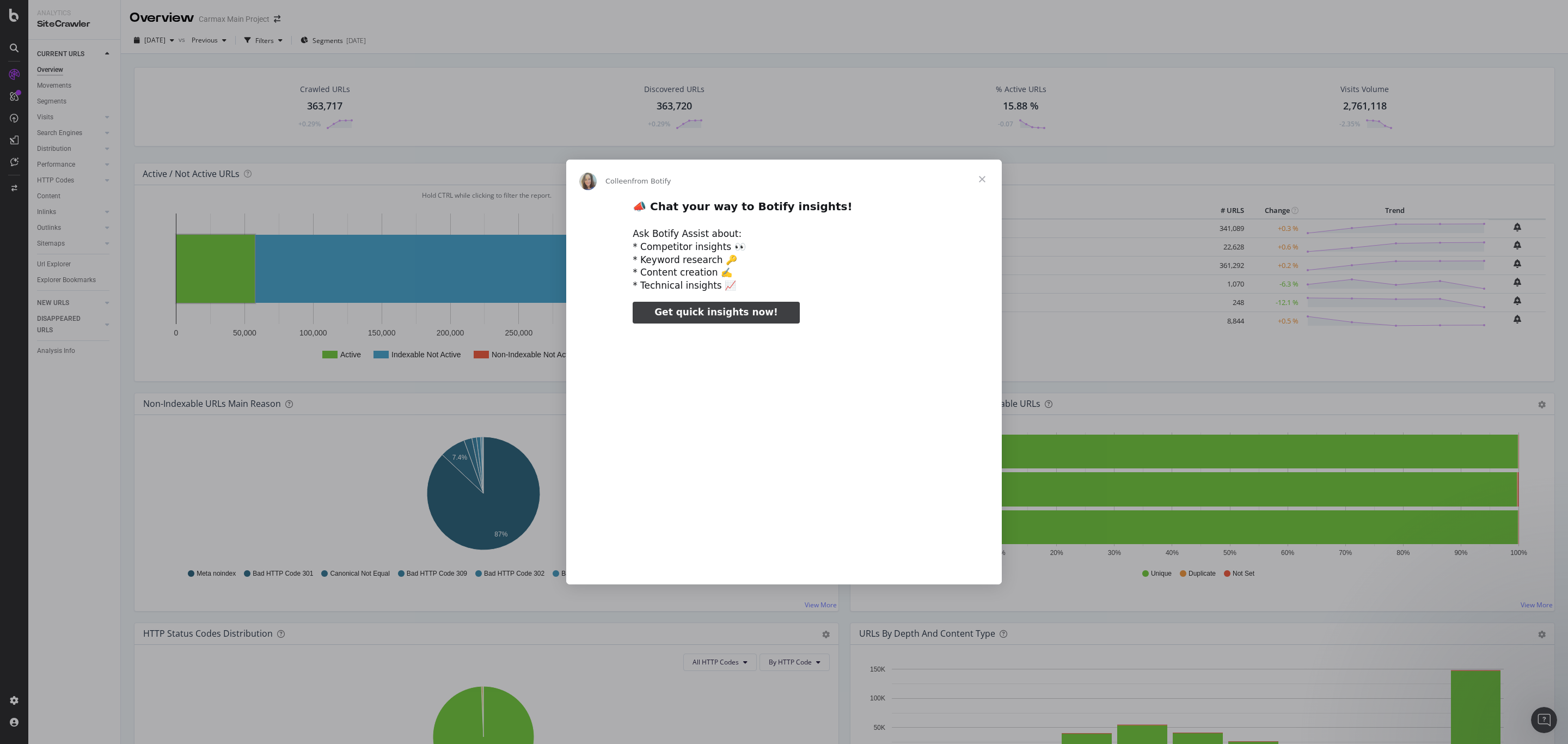
type input "291875"
click at [982, 180] on span "Close" at bounding box center [982, 179] width 39 height 39
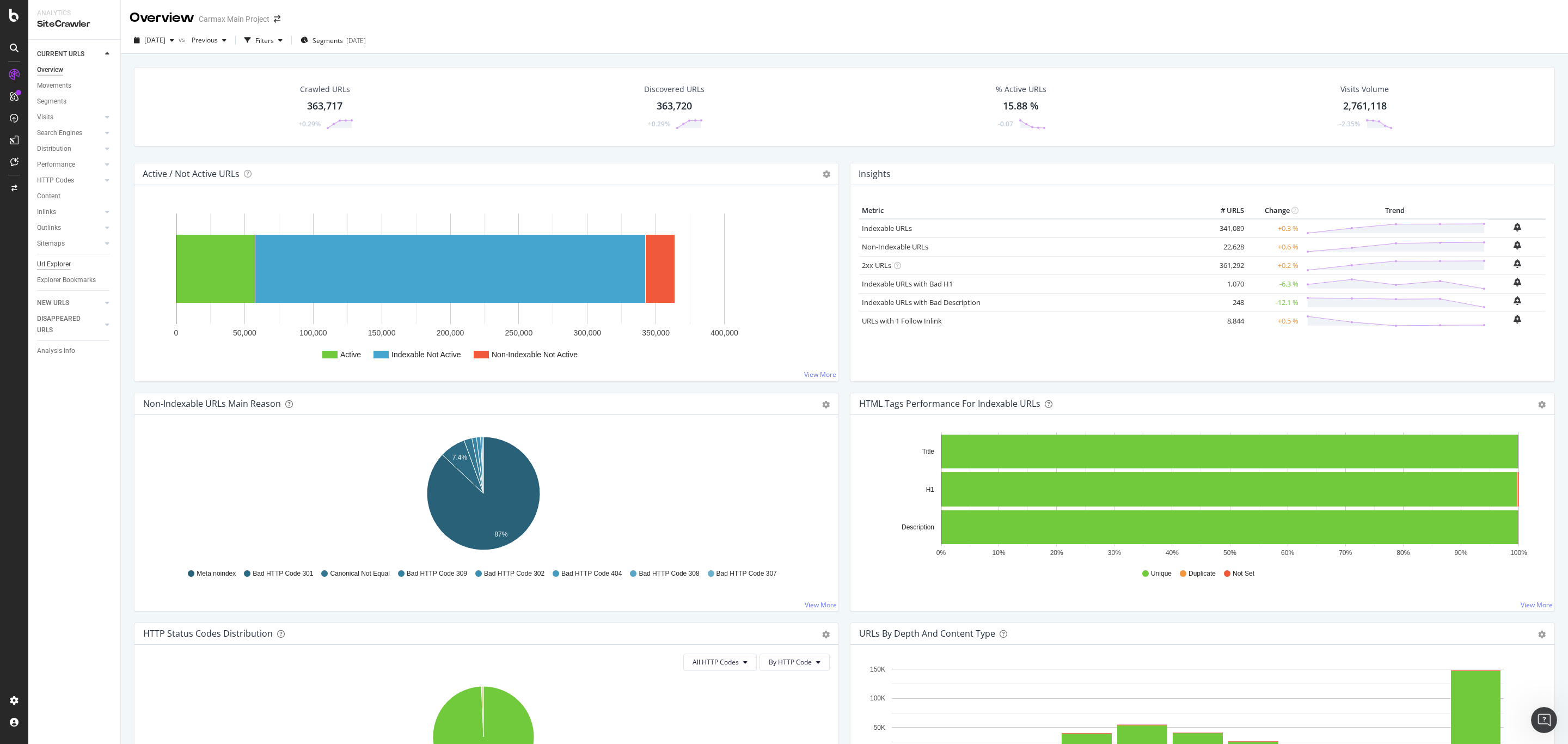
click at [51, 266] on div "Url Explorer" at bounding box center [54, 264] width 33 height 12
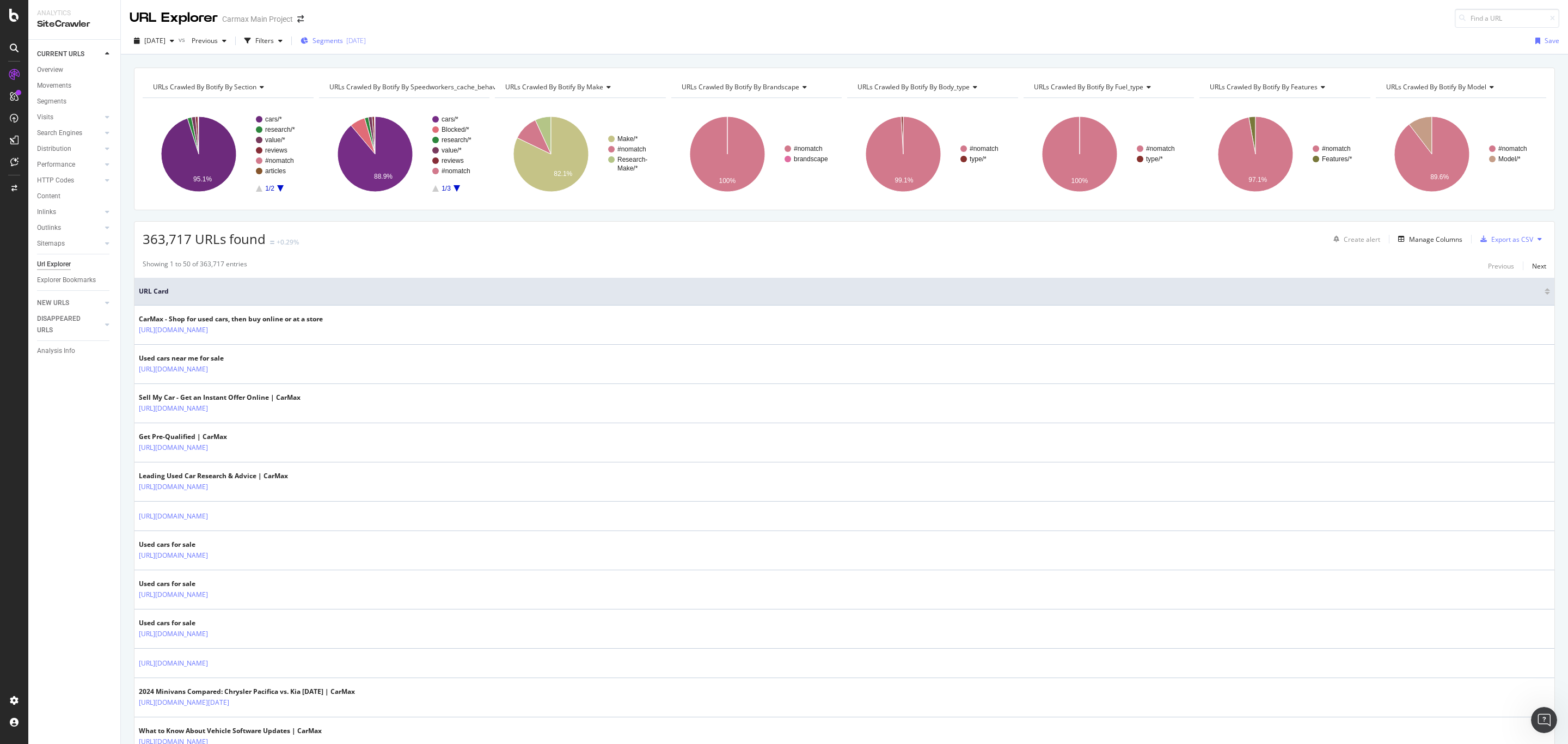
click at [366, 41] on div "[DATE]" at bounding box center [356, 40] width 19 height 9
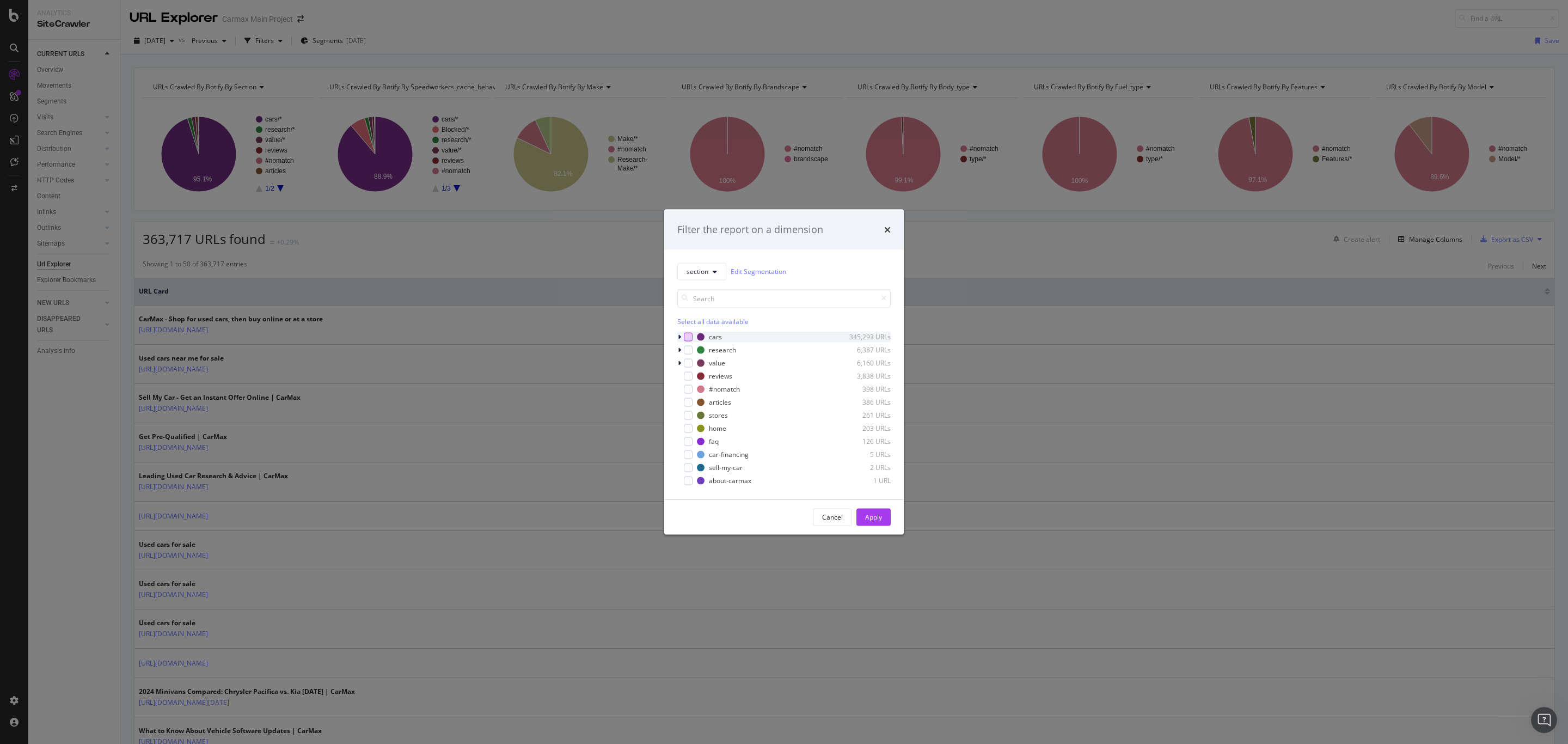
click at [688, 339] on div "modal" at bounding box center [688, 337] width 9 height 9
click at [866, 516] on div "Apply" at bounding box center [873, 517] width 17 height 9
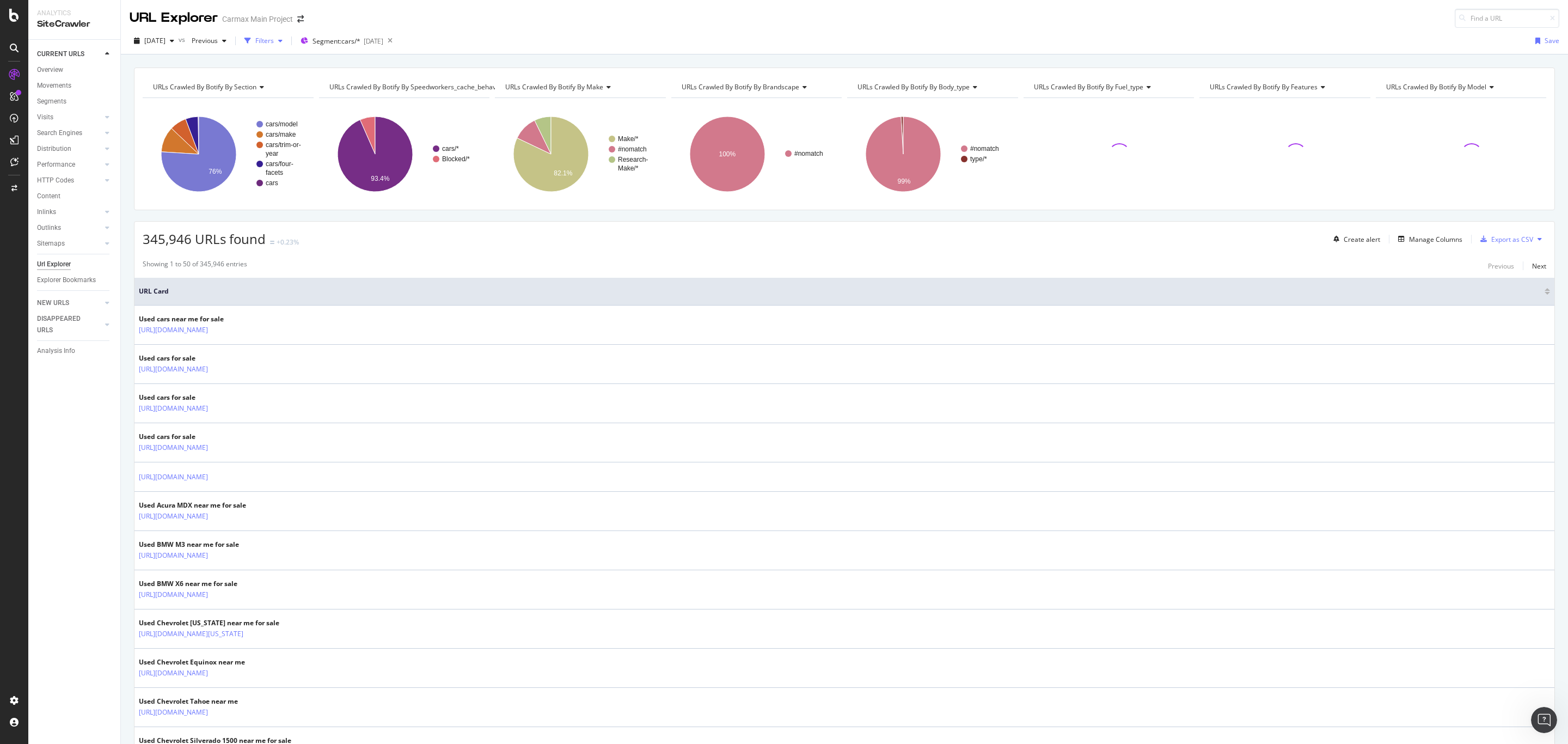
click at [274, 44] on div "Filters" at bounding box center [264, 40] width 18 height 9
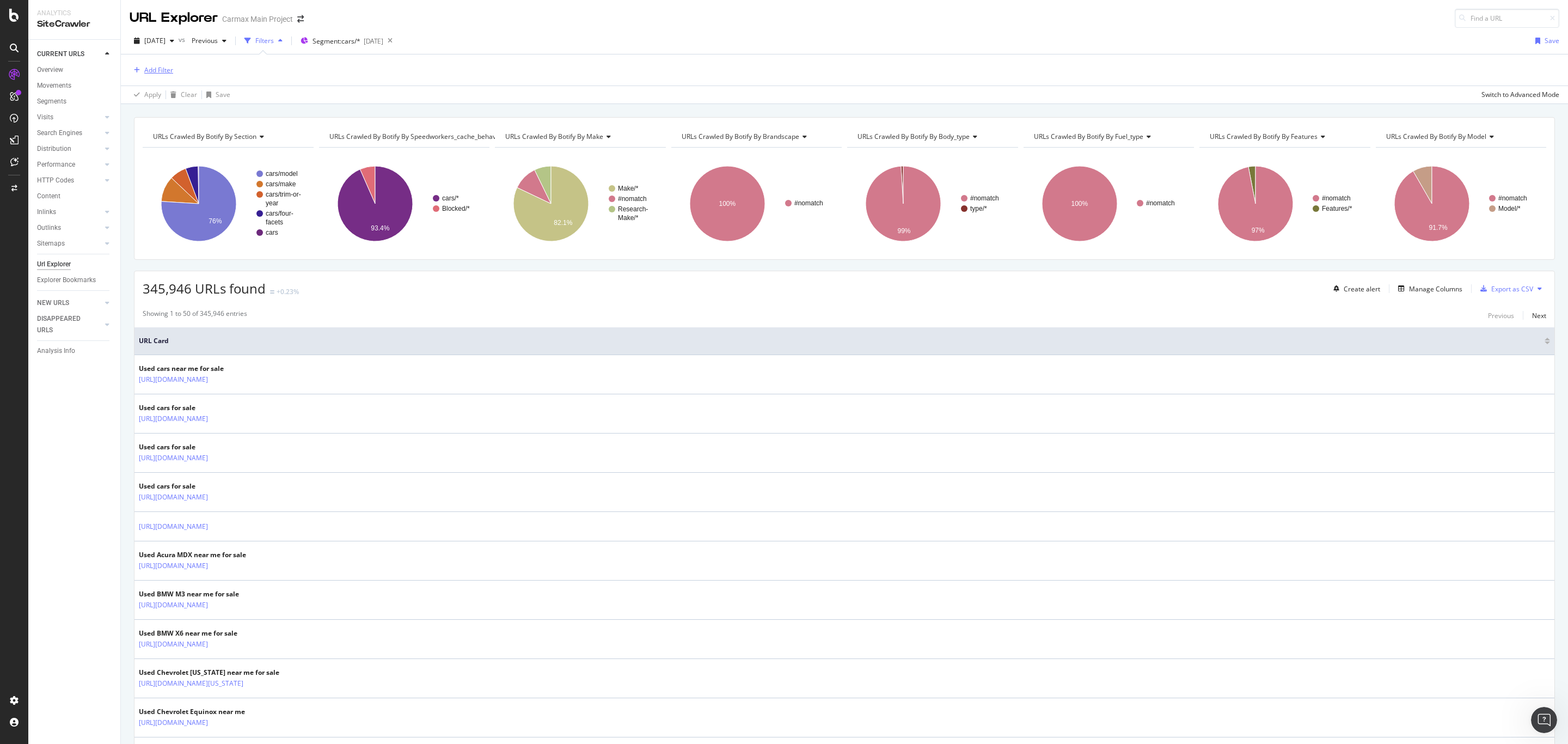
click at [157, 71] on div "Add Filter" at bounding box center [158, 69] width 29 height 9
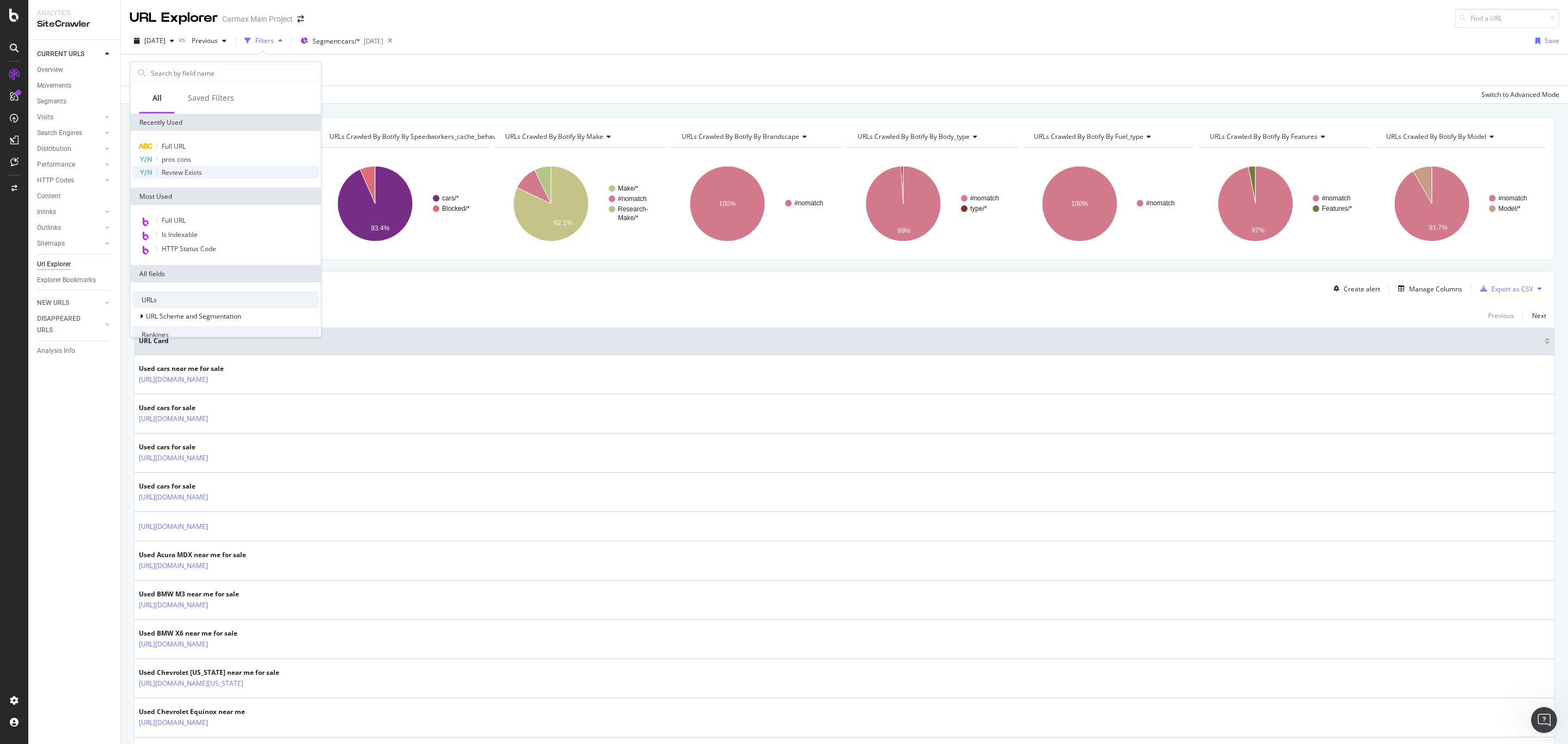
click at [206, 172] on div "Review Exists" at bounding box center [226, 172] width 186 height 13
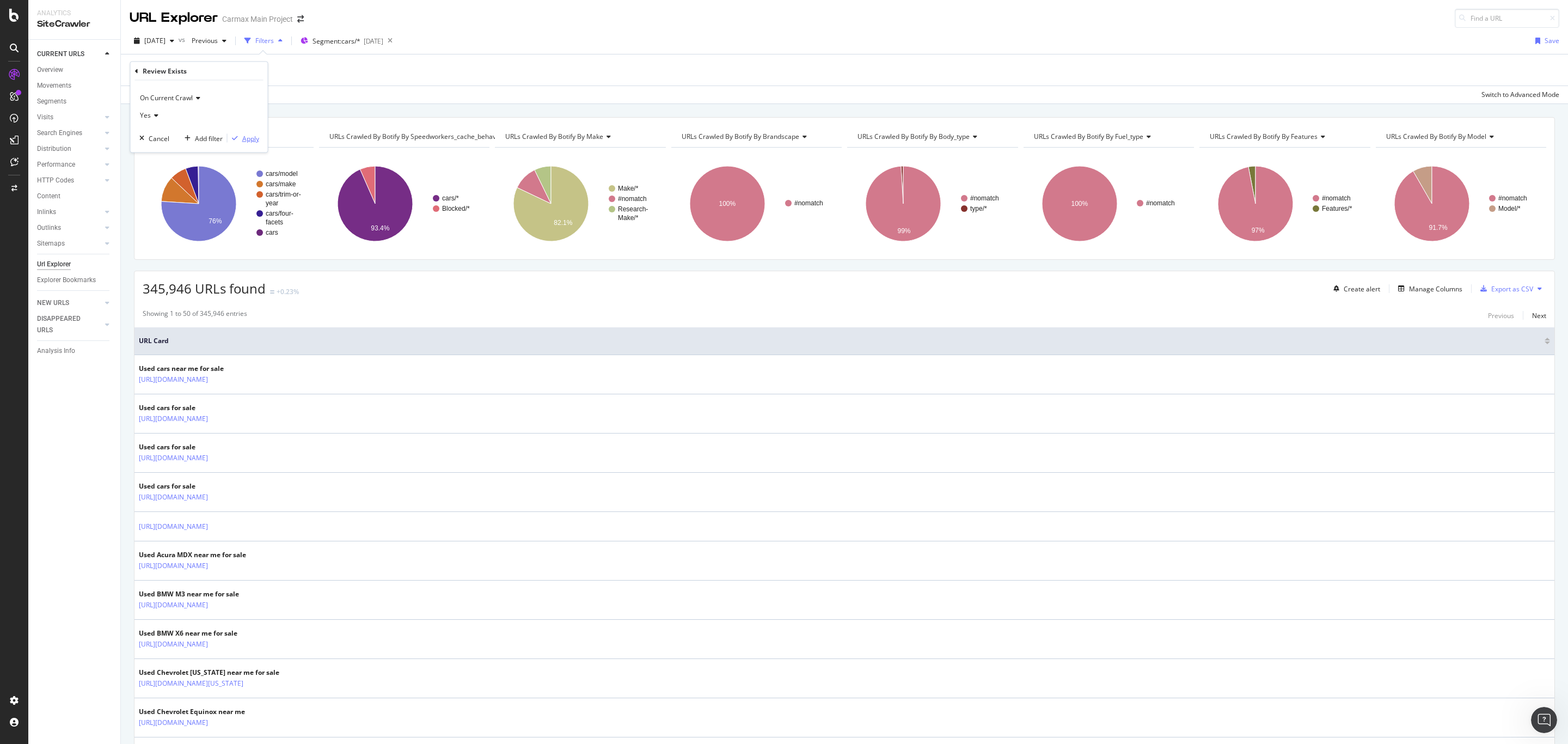
click at [248, 139] on div "Apply" at bounding box center [251, 138] width 17 height 9
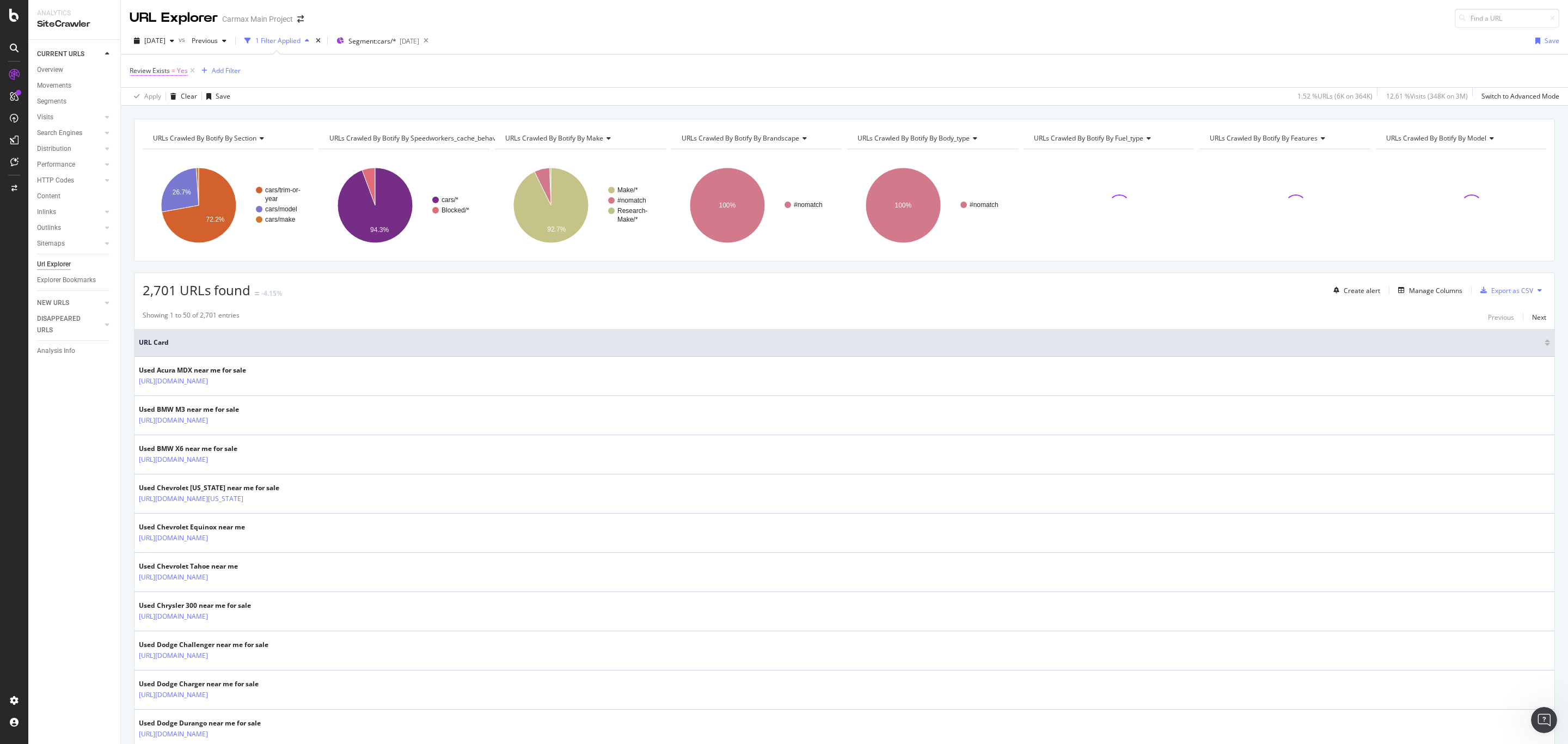
click at [170, 66] on span "Review Exists = Yes" at bounding box center [159, 71] width 58 height 10
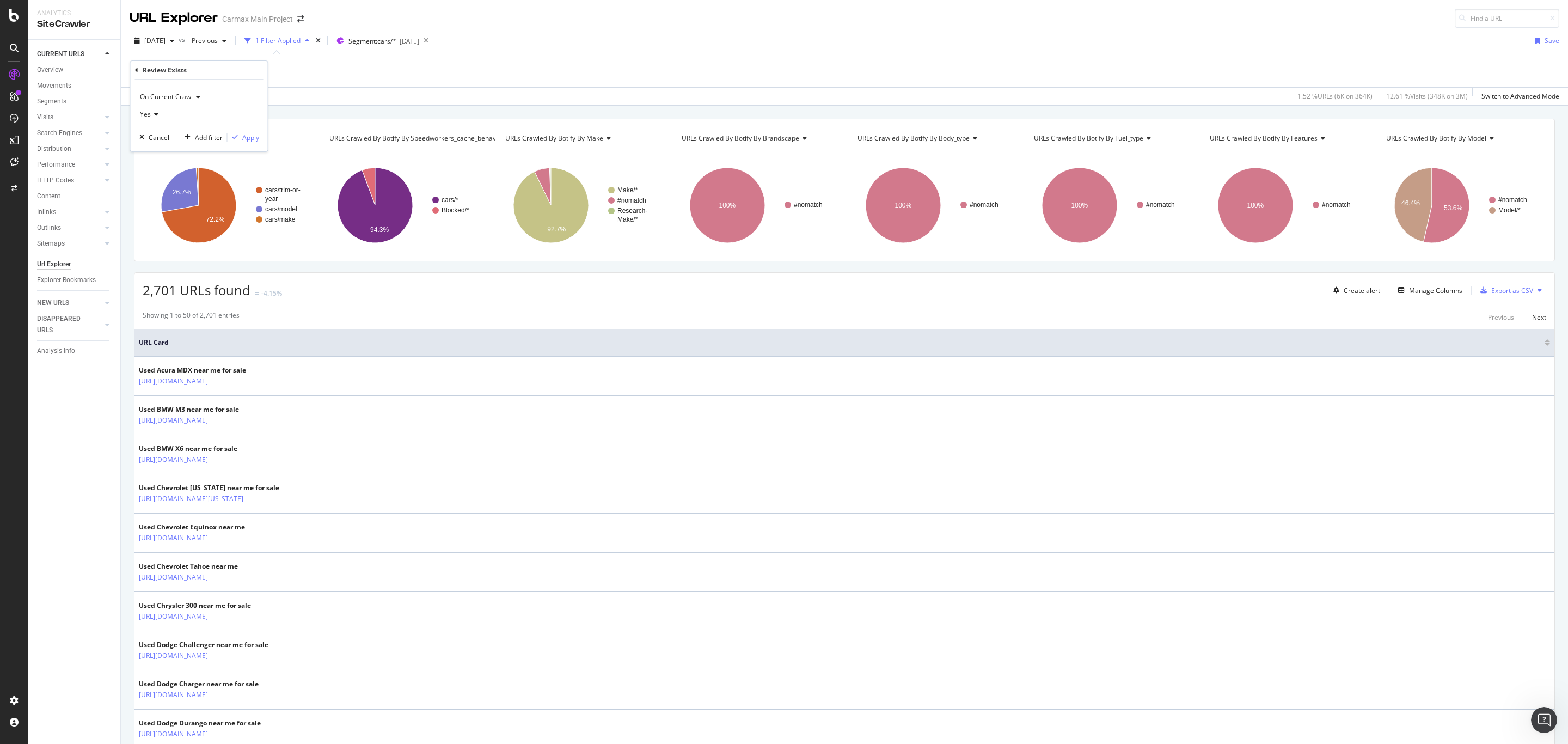
click at [156, 115] on icon at bounding box center [155, 114] width 8 height 7
click at [149, 152] on span "No" at bounding box center [149, 151] width 9 height 9
click at [245, 139] on div "Apply" at bounding box center [251, 137] width 17 height 9
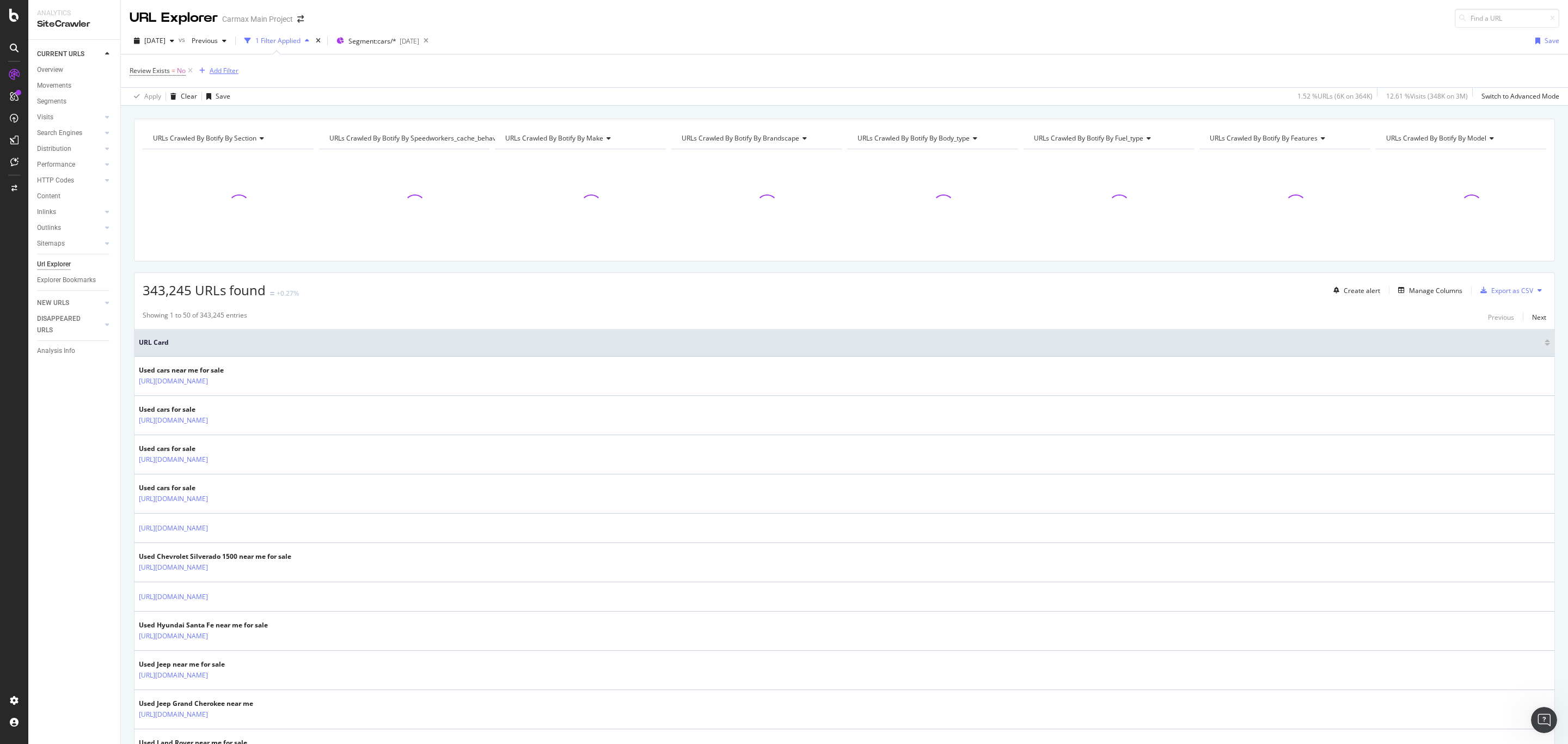
click at [226, 72] on div "Add Filter" at bounding box center [223, 70] width 29 height 9
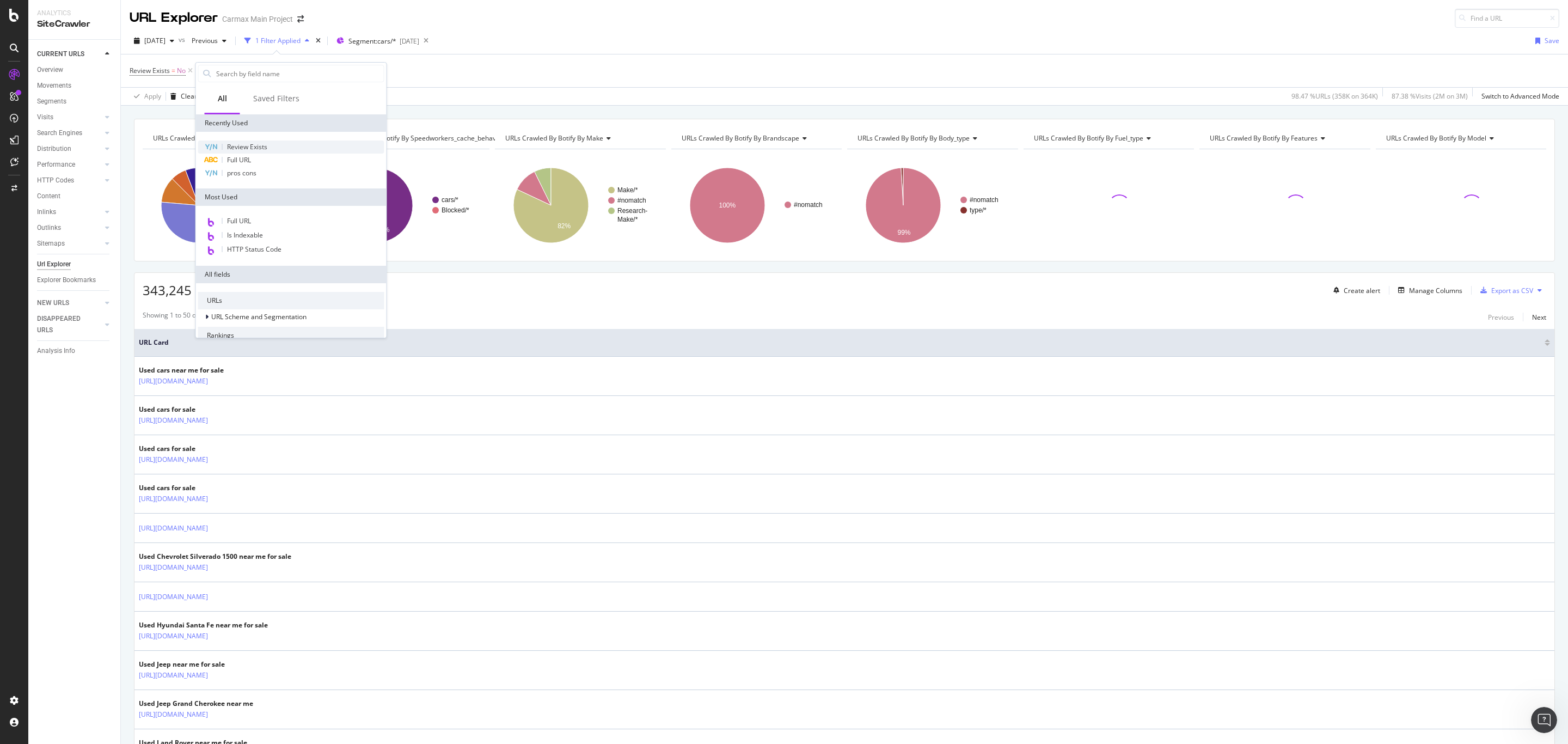
click at [247, 144] on span "Review Exists" at bounding box center [247, 146] width 40 height 9
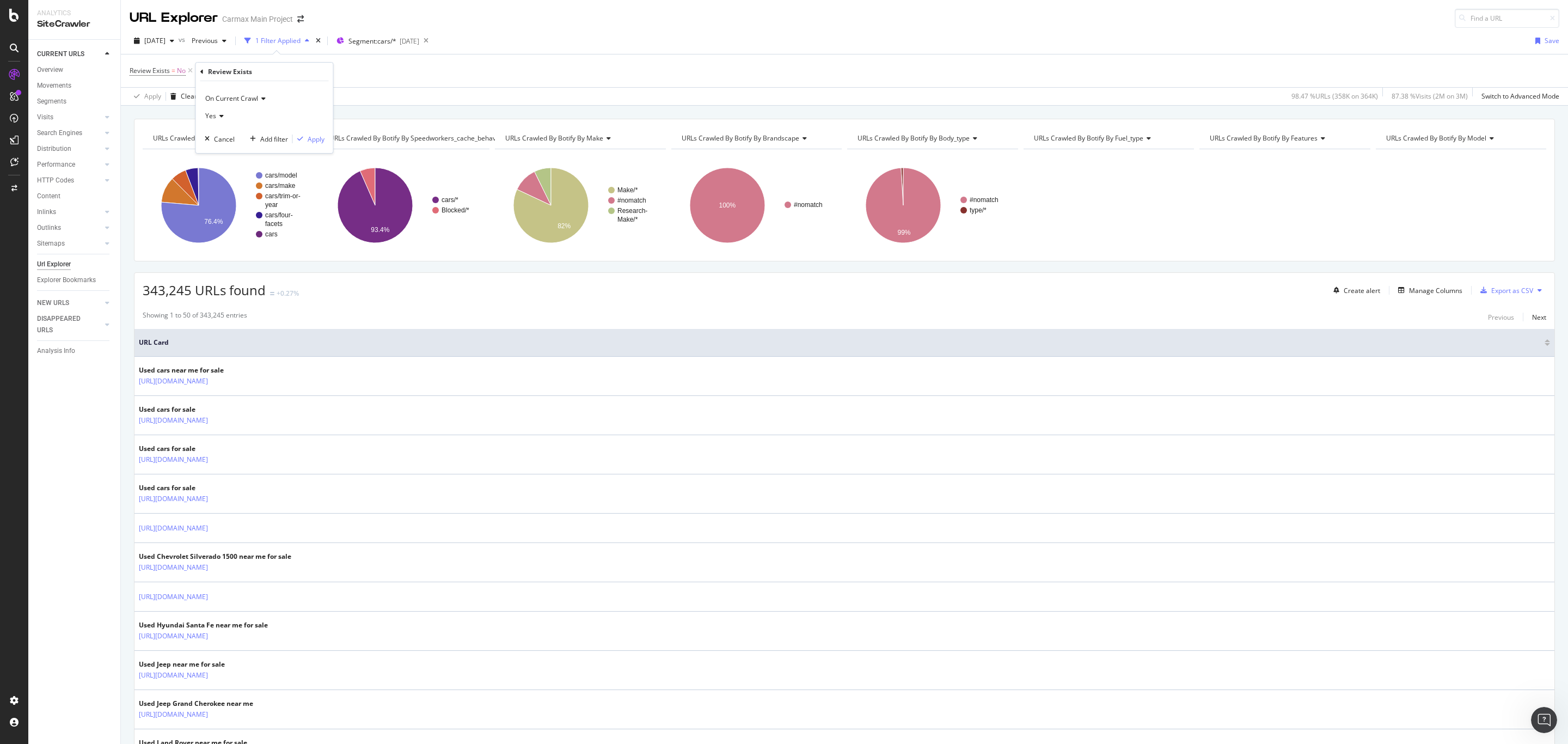
click at [243, 100] on span "On Current Crawl" at bounding box center [231, 98] width 53 height 9
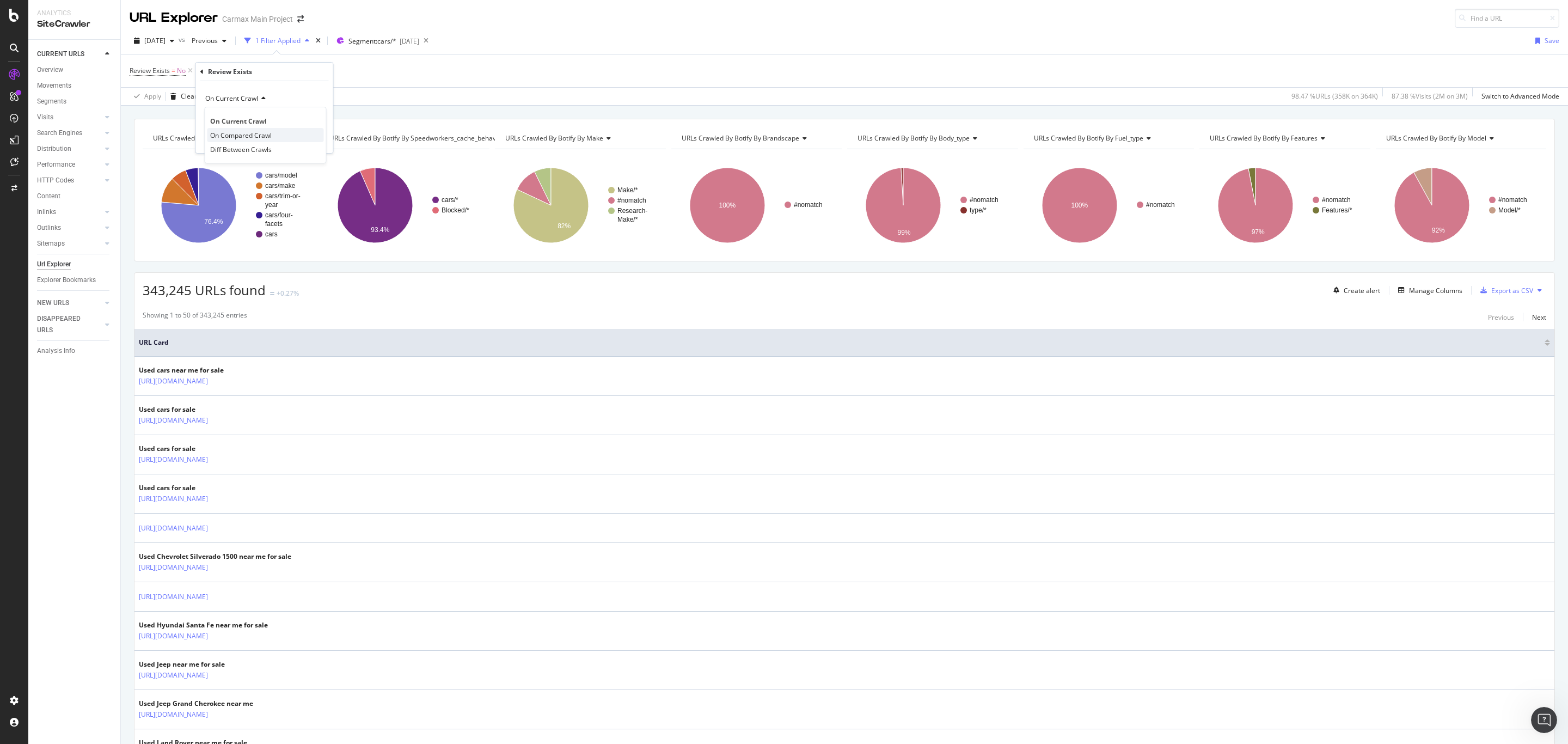
click at [244, 136] on span "On Compared Crawl" at bounding box center [240, 135] width 61 height 9
click at [222, 119] on icon at bounding box center [220, 116] width 8 height 7
click at [227, 152] on div "No" at bounding box center [265, 152] width 116 height 14
click at [213, 110] on div "No" at bounding box center [264, 116] width 120 height 18
click at [217, 137] on span "Yes" at bounding box center [215, 138] width 11 height 9
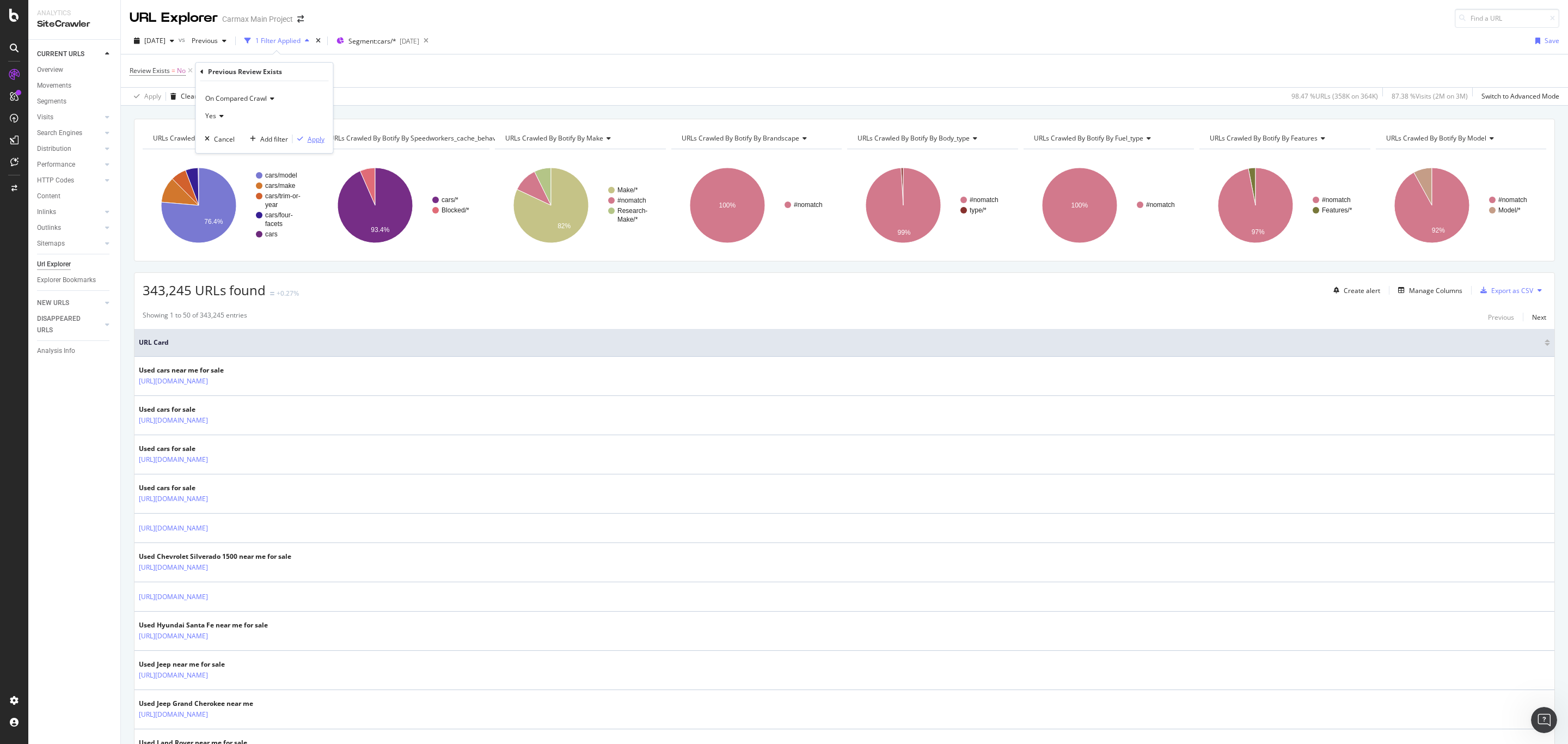
click at [317, 141] on div "Apply" at bounding box center [316, 139] width 17 height 9
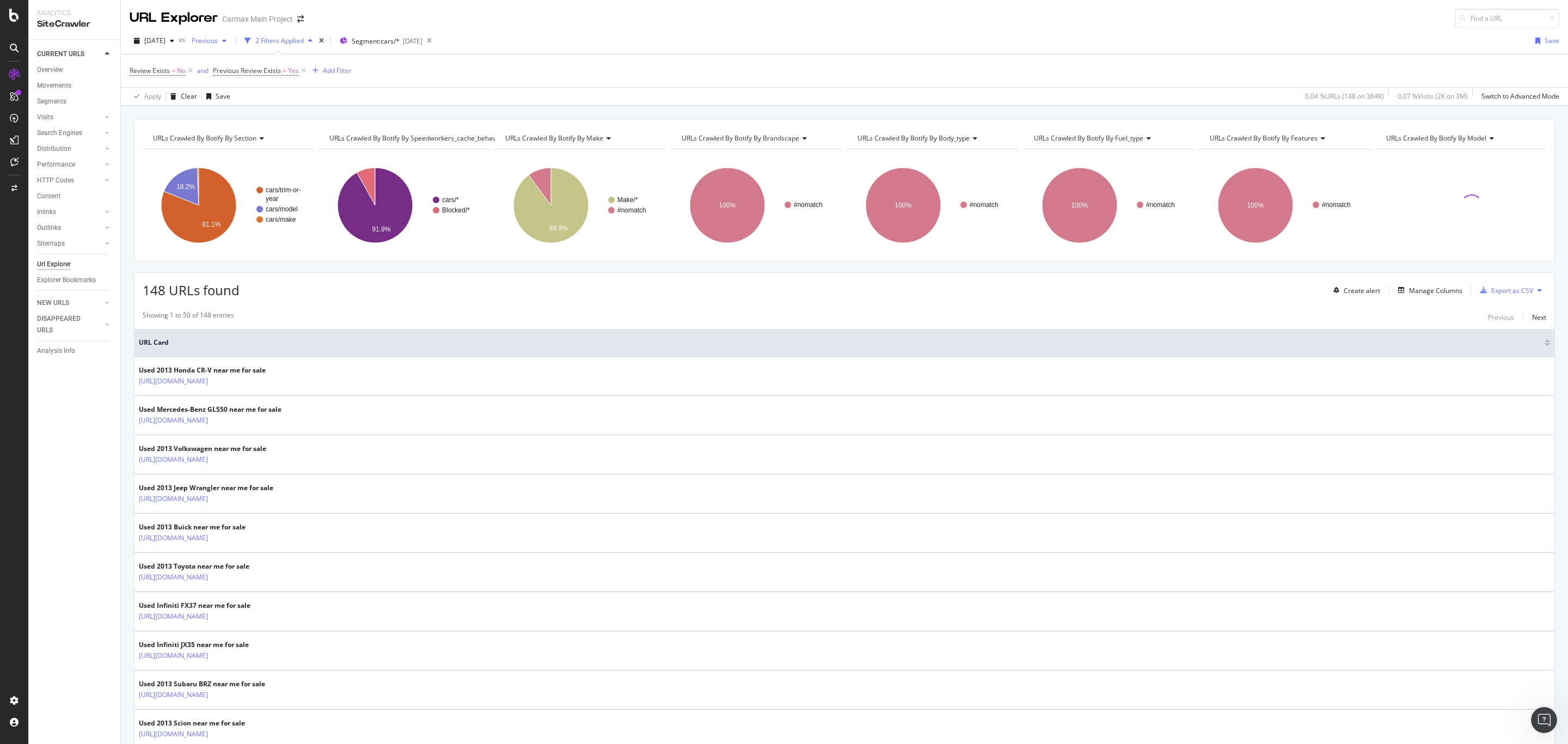
click at [218, 41] on span "Previous" at bounding box center [203, 40] width 30 height 9
click at [239, 137] on div "2025 Aug. 31st" at bounding box center [241, 141] width 60 height 10
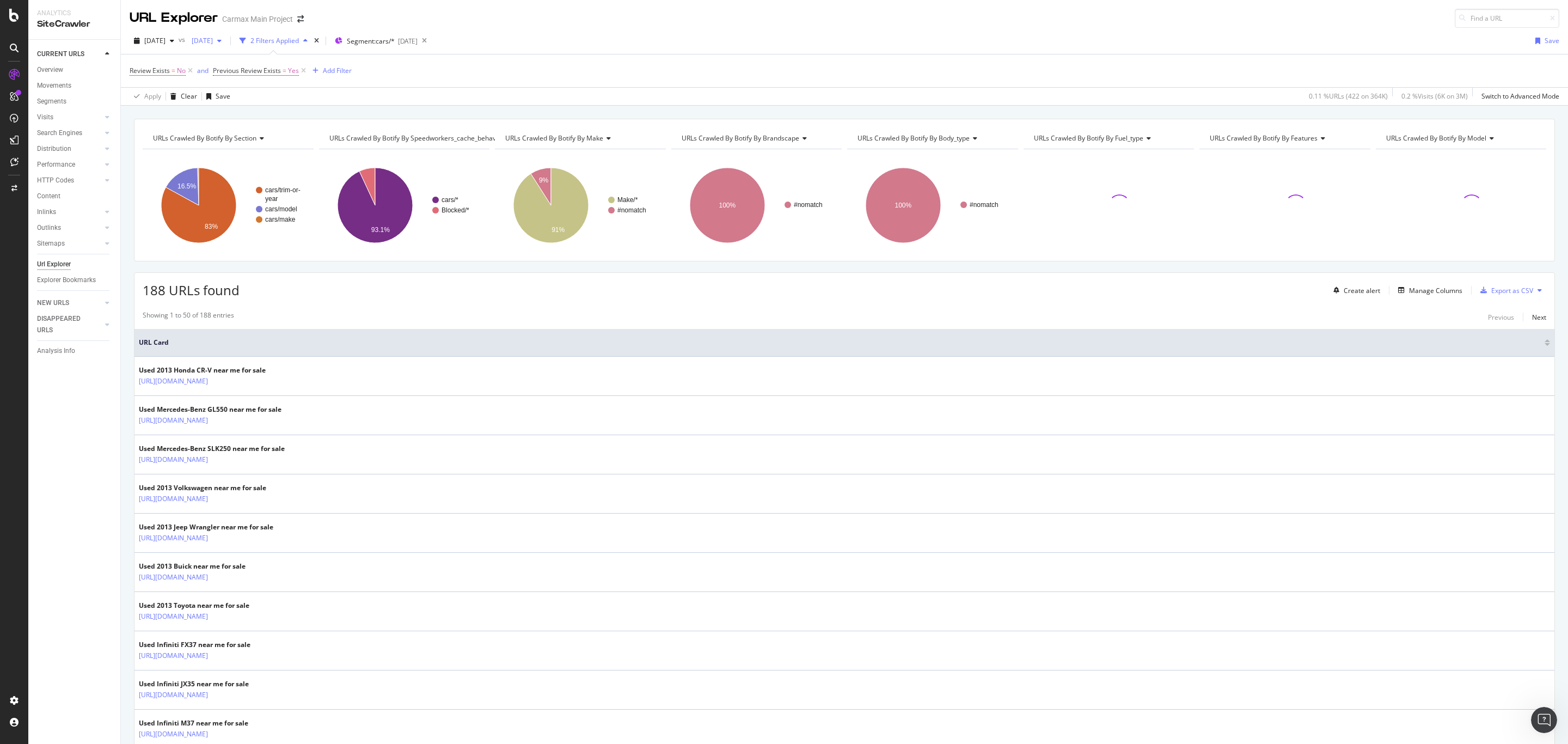
click at [213, 44] on span "2025 Aug. 31st" at bounding box center [200, 40] width 26 height 9
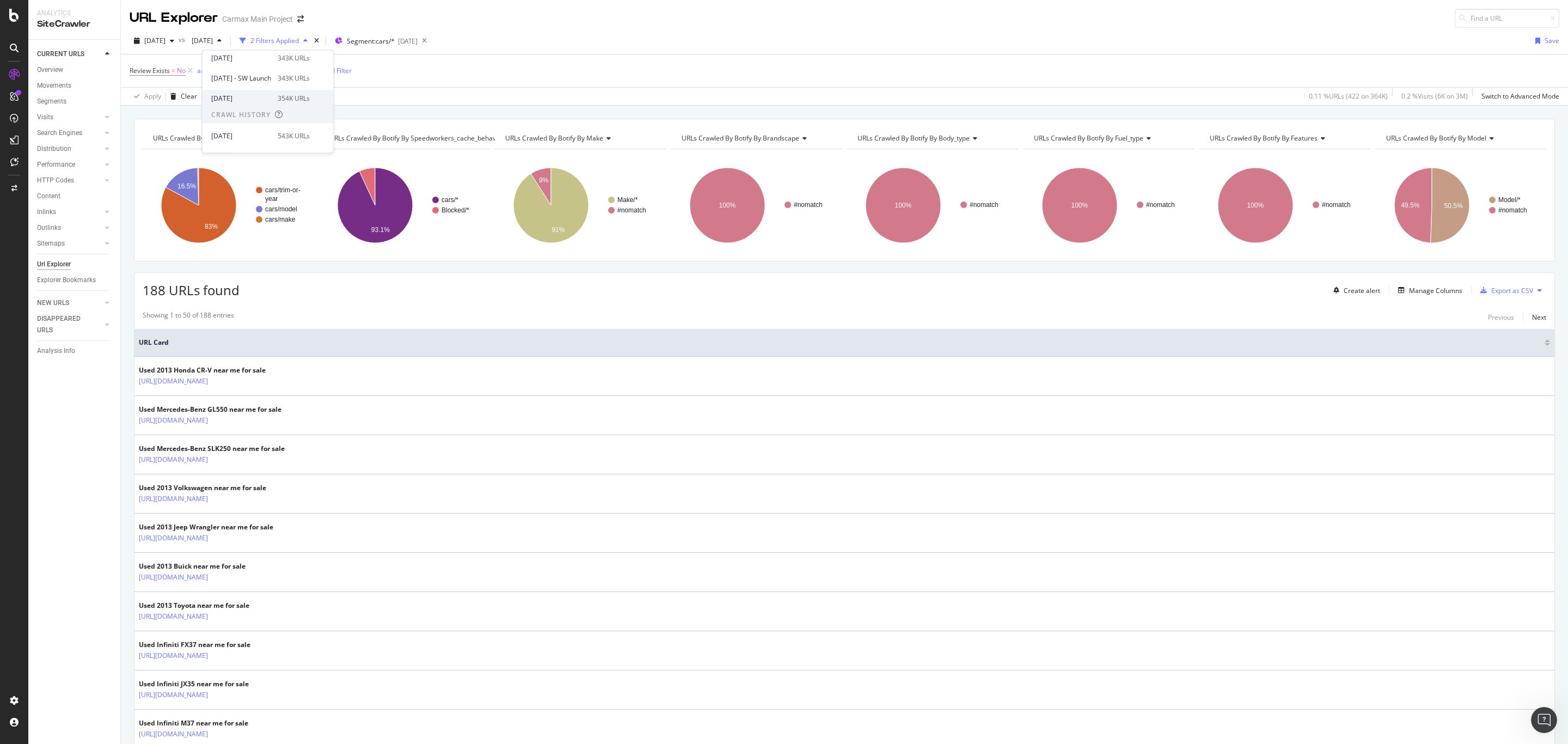
click at [265, 90] on div "2025 Jul. 20th 354K URLs" at bounding box center [268, 98] width 131 height 16
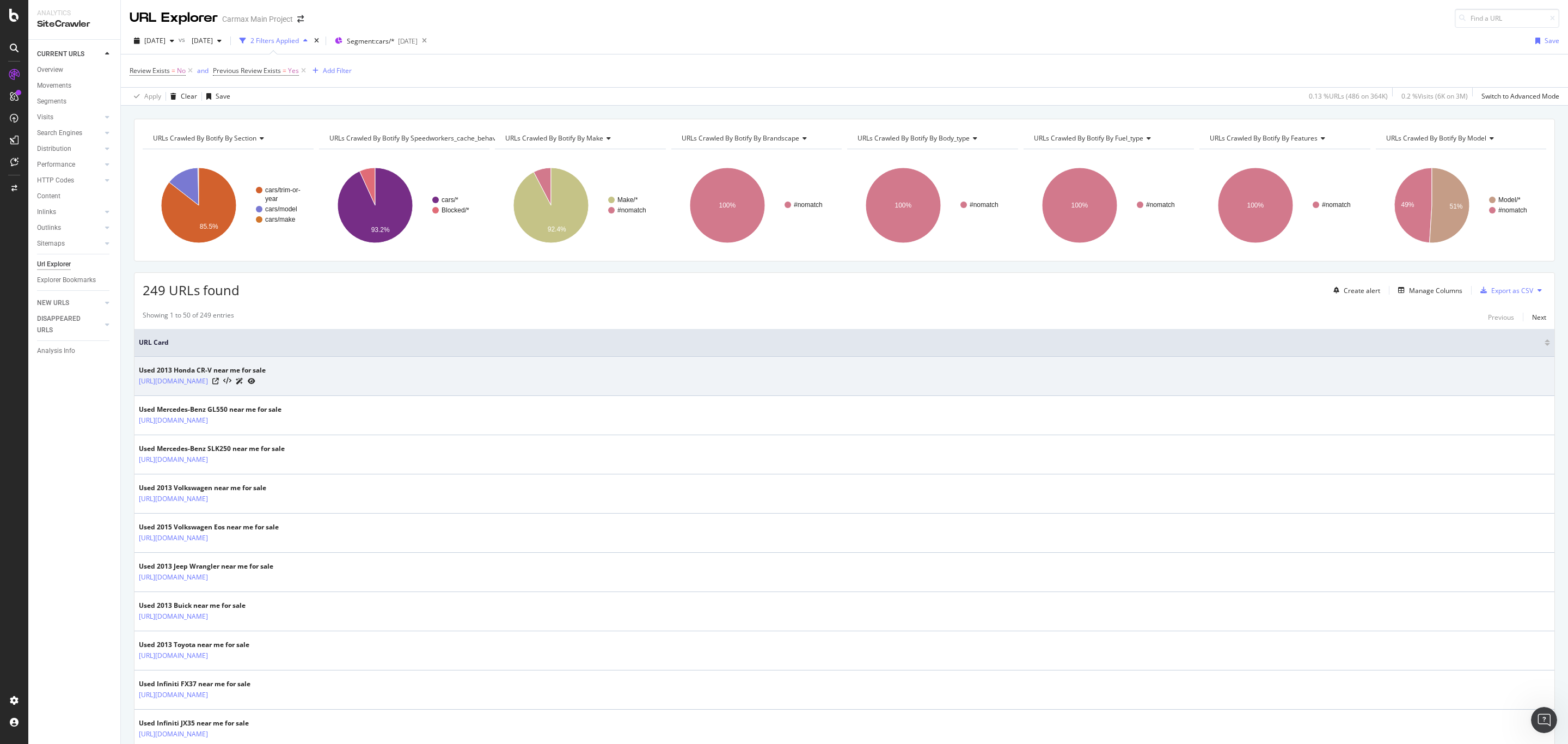
click at [243, 381] on icon at bounding box center [239, 381] width 8 height 7
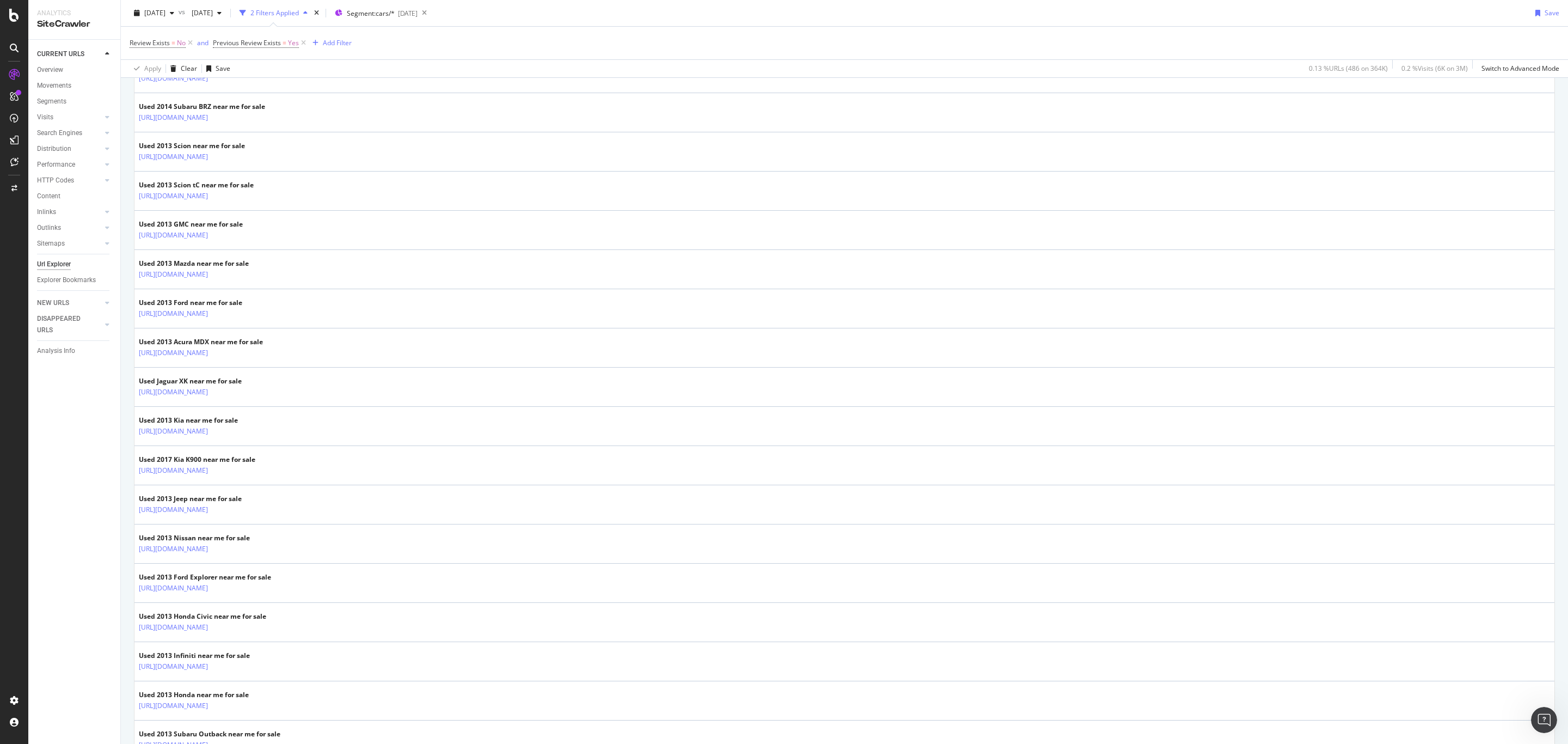
scroll to position [899, 0]
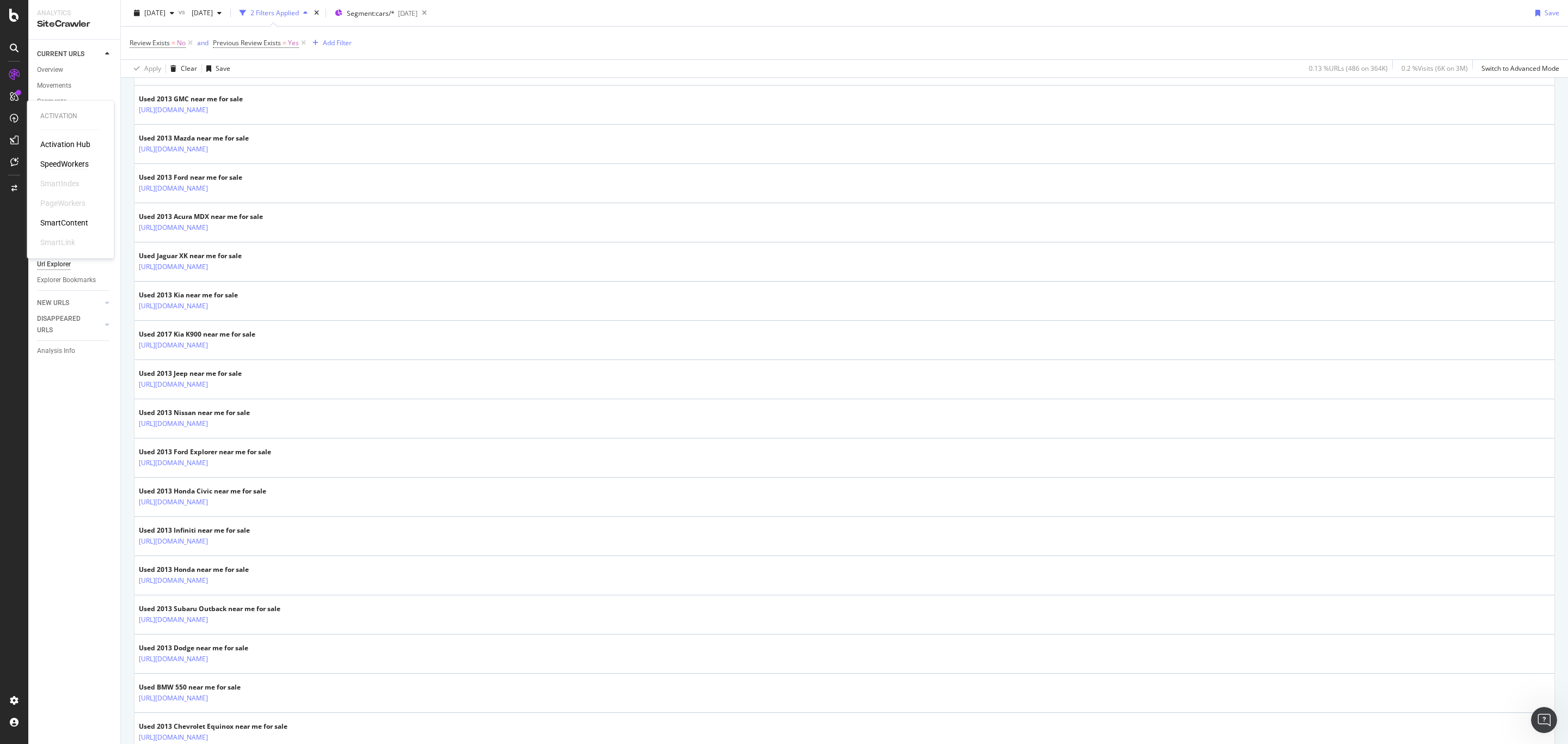
click at [57, 167] on div "SpeedWorkers" at bounding box center [65, 164] width 49 height 11
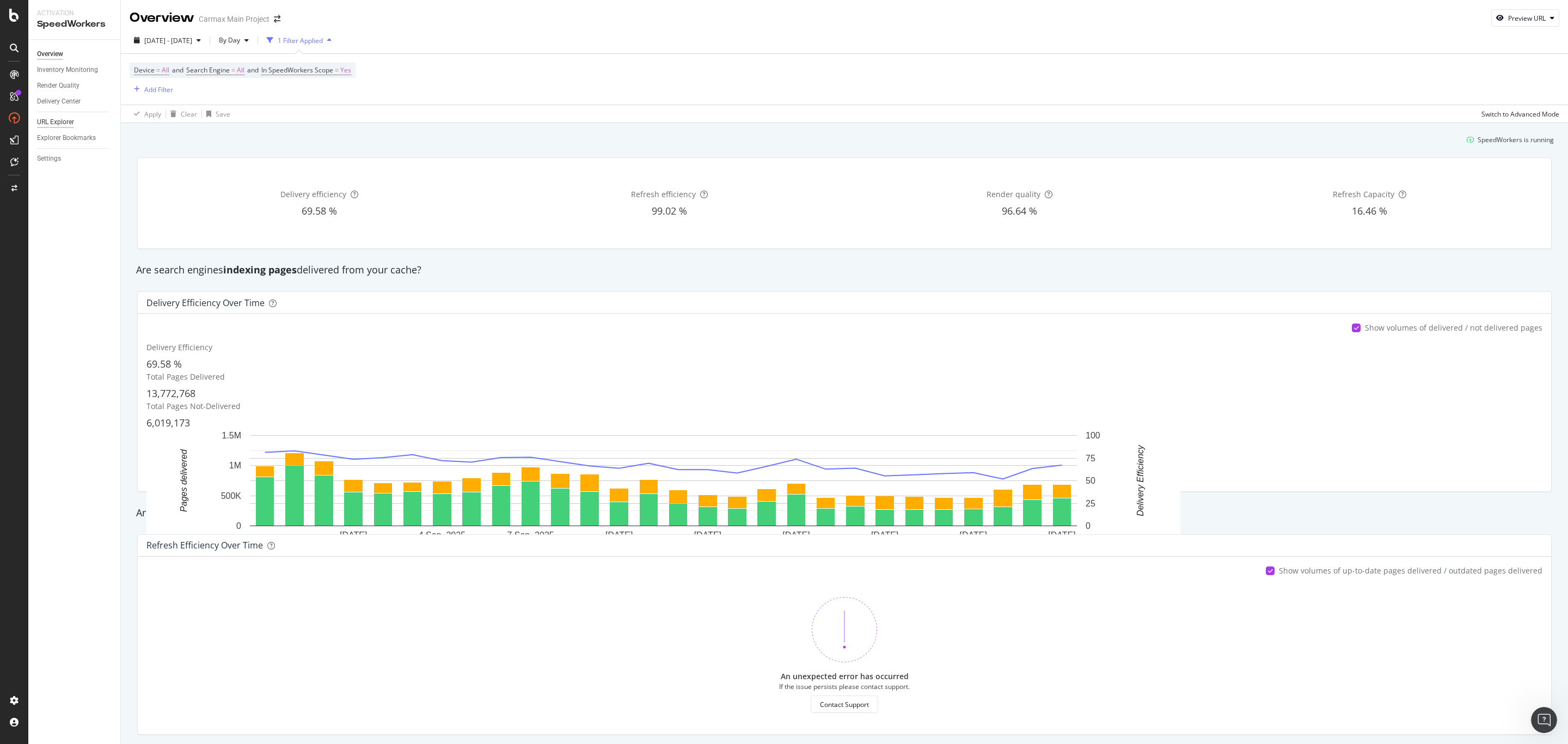
click at [65, 121] on div "URL Explorer" at bounding box center [55, 122] width 37 height 12
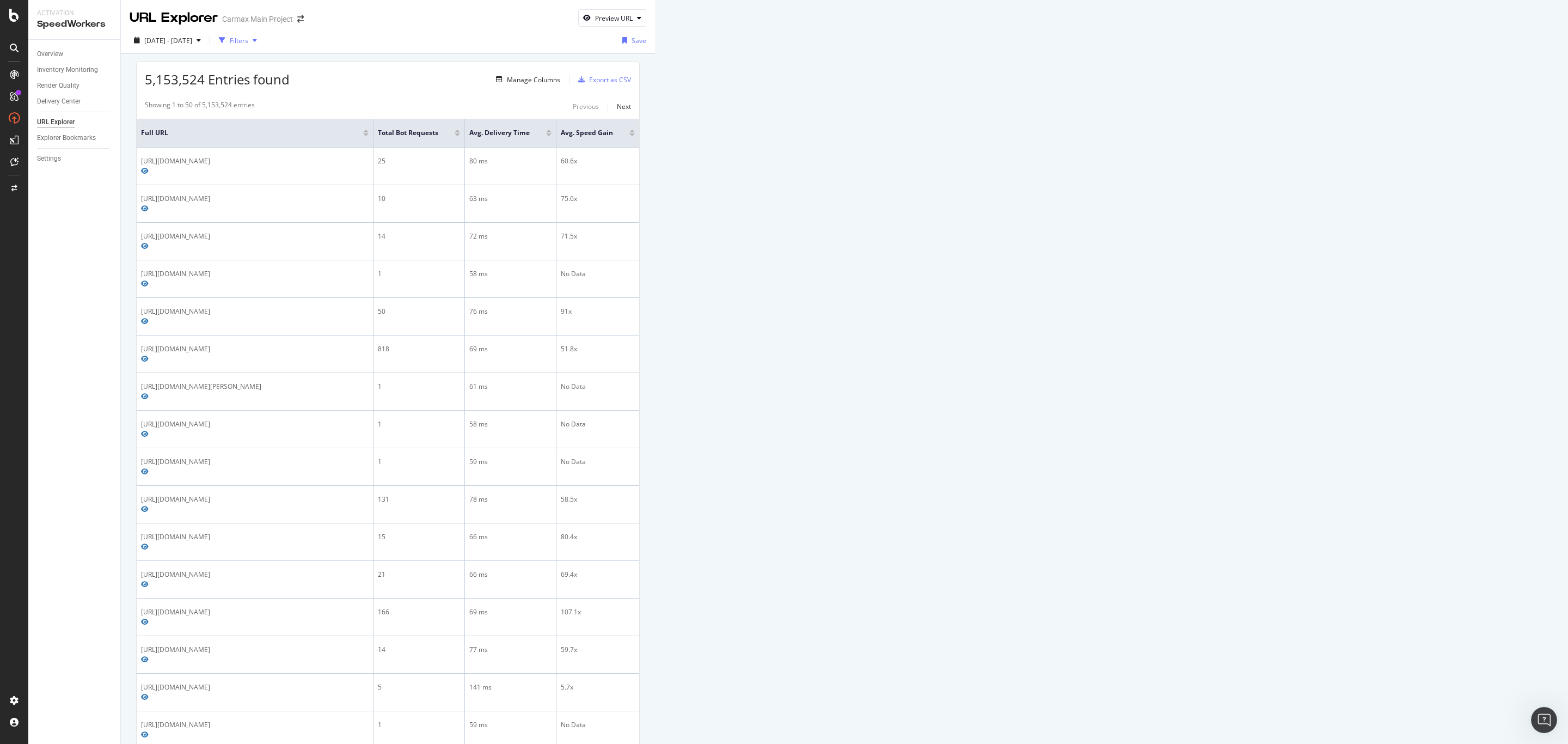
click at [225, 43] on icon "button" at bounding box center [222, 40] width 7 height 7
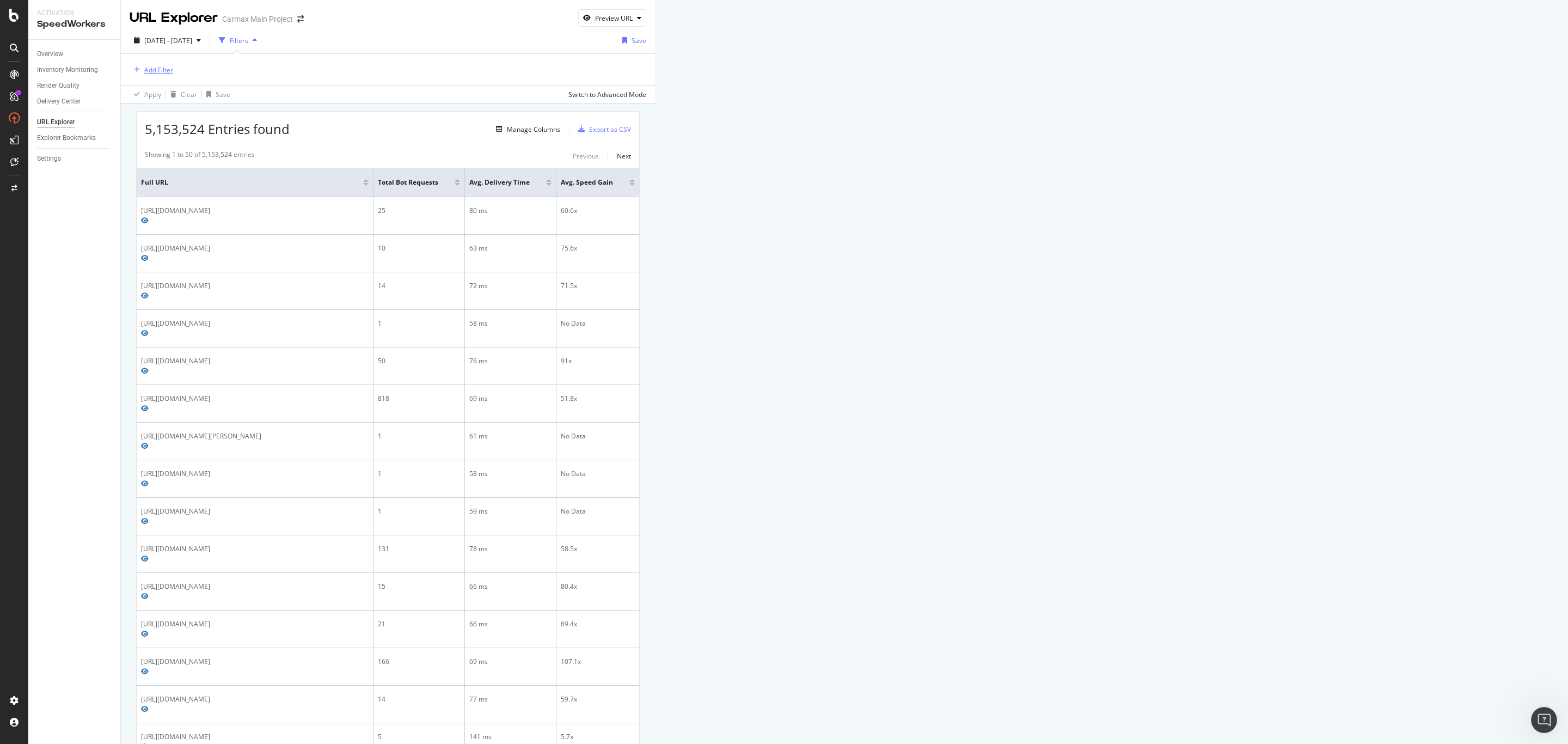
click at [150, 68] on div "Add Filter" at bounding box center [158, 69] width 29 height 9
click at [172, 146] on span "Full URL" at bounding box center [173, 145] width 24 height 9
click at [177, 118] on input "text" at bounding box center [199, 116] width 119 height 18
paste input "/cars/bmw/228"
type input "/cars/bmw/228"
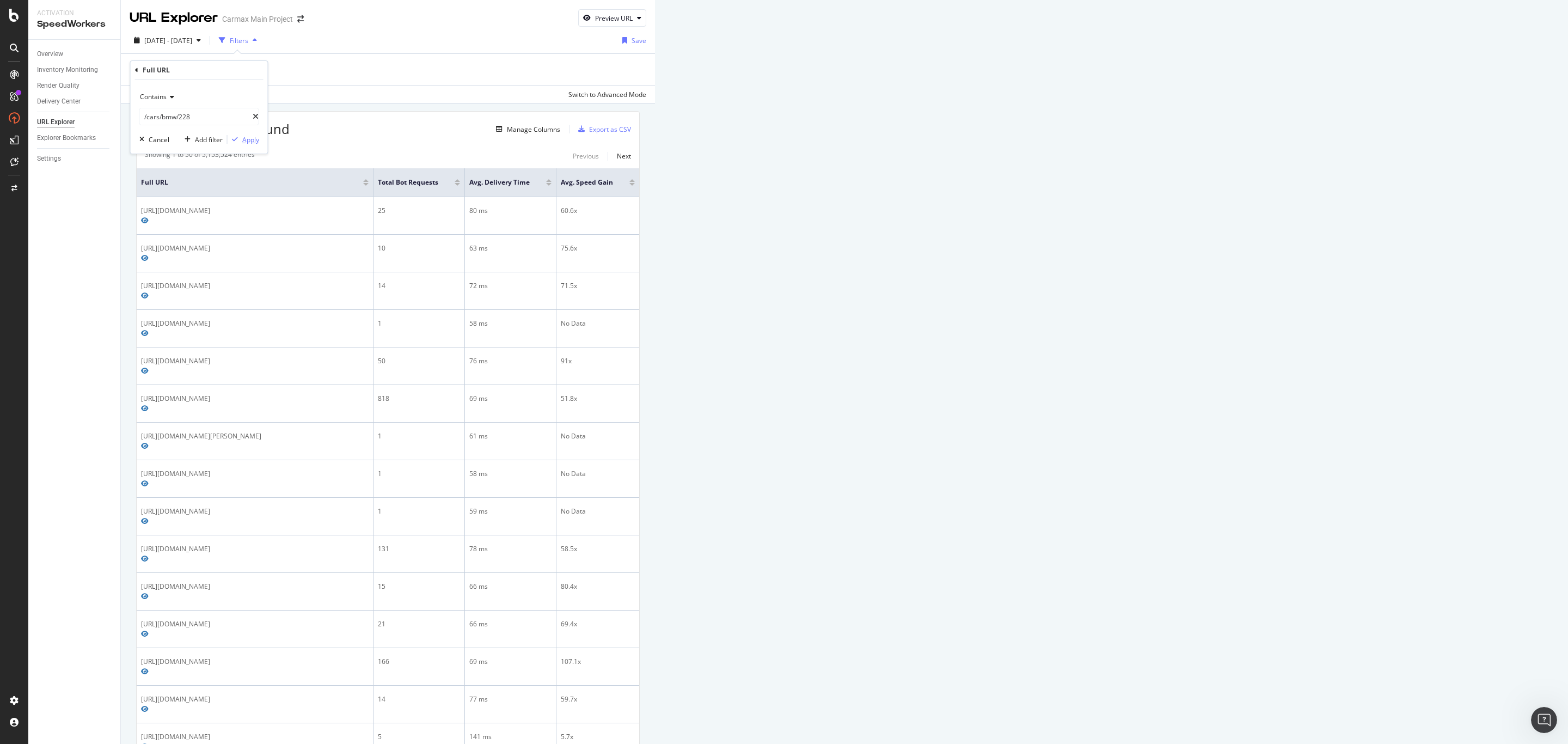
click at [242, 139] on div "Apply" at bounding box center [251, 139] width 17 height 9
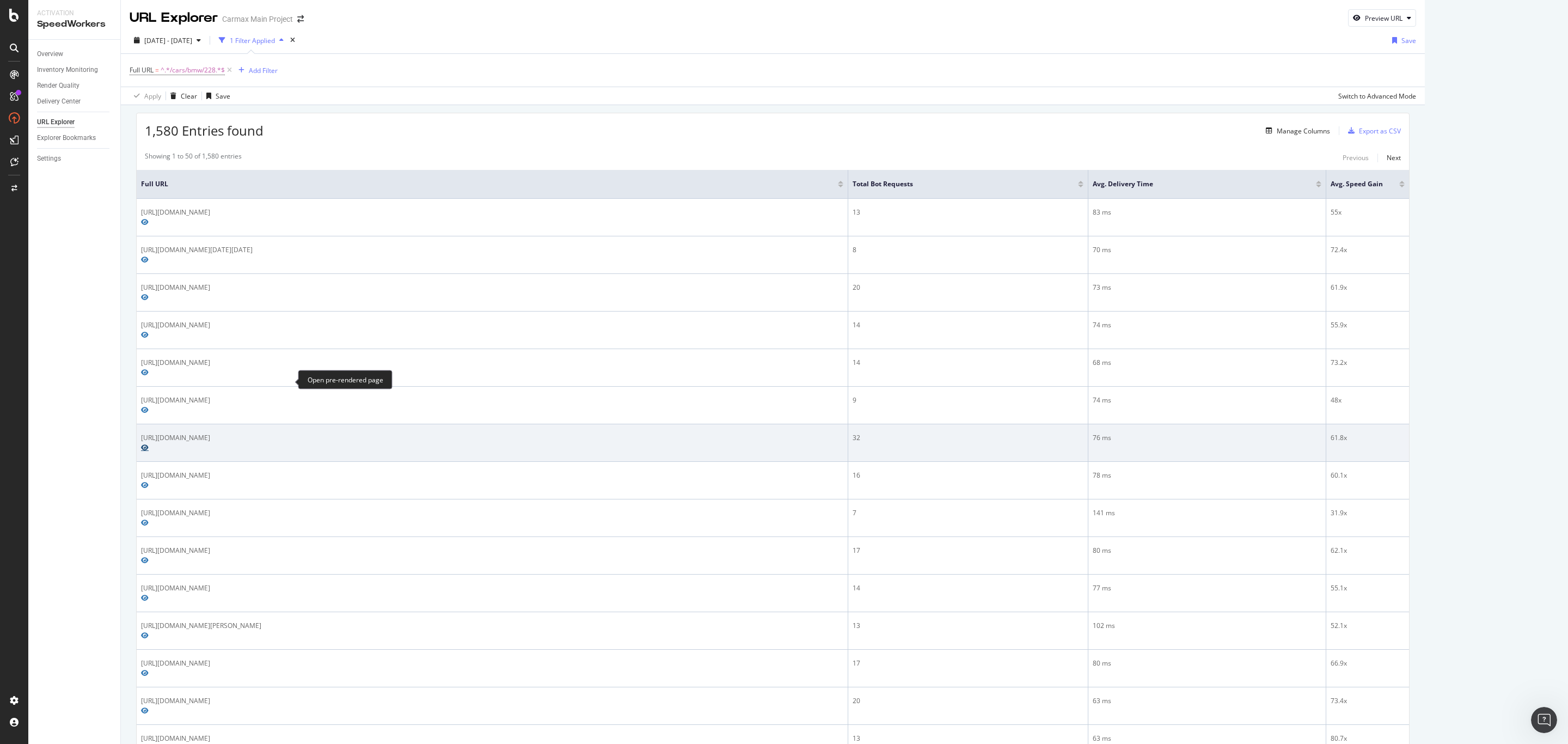
click at [149, 444] on icon "Preview https://www.carmax.com/cars/bmw/228/2022" at bounding box center [145, 447] width 8 height 7
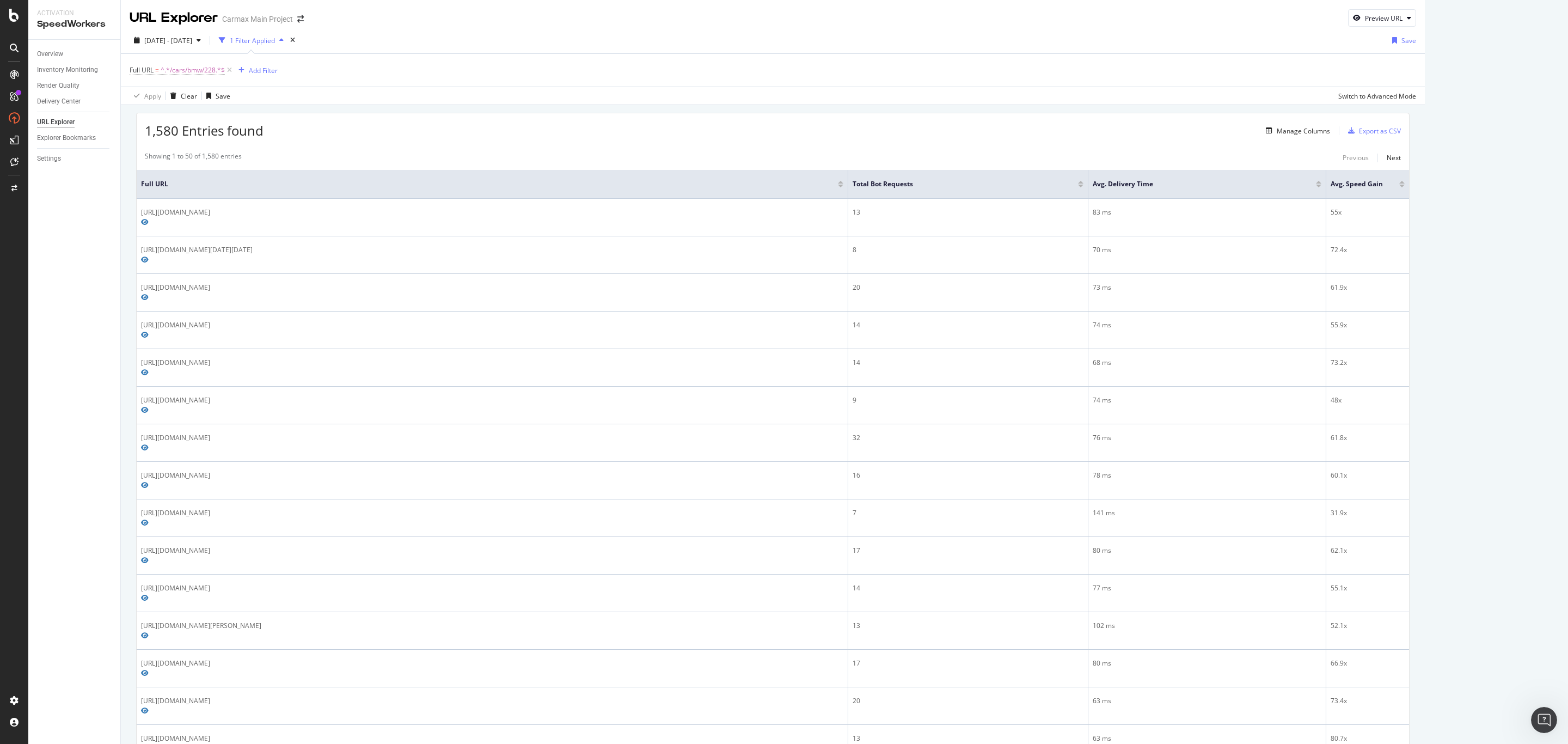
click at [841, 184] on div at bounding box center [841, 186] width 5 height 2
click at [839, 184] on div at bounding box center [841, 186] width 5 height 2
click at [206, 72] on span "^.*/cars/bmw/228.*$" at bounding box center [193, 70] width 65 height 15
click at [167, 98] on icon at bounding box center [170, 96] width 8 height 7
click at [172, 177] on span "Ends with" at bounding box center [159, 175] width 29 height 9
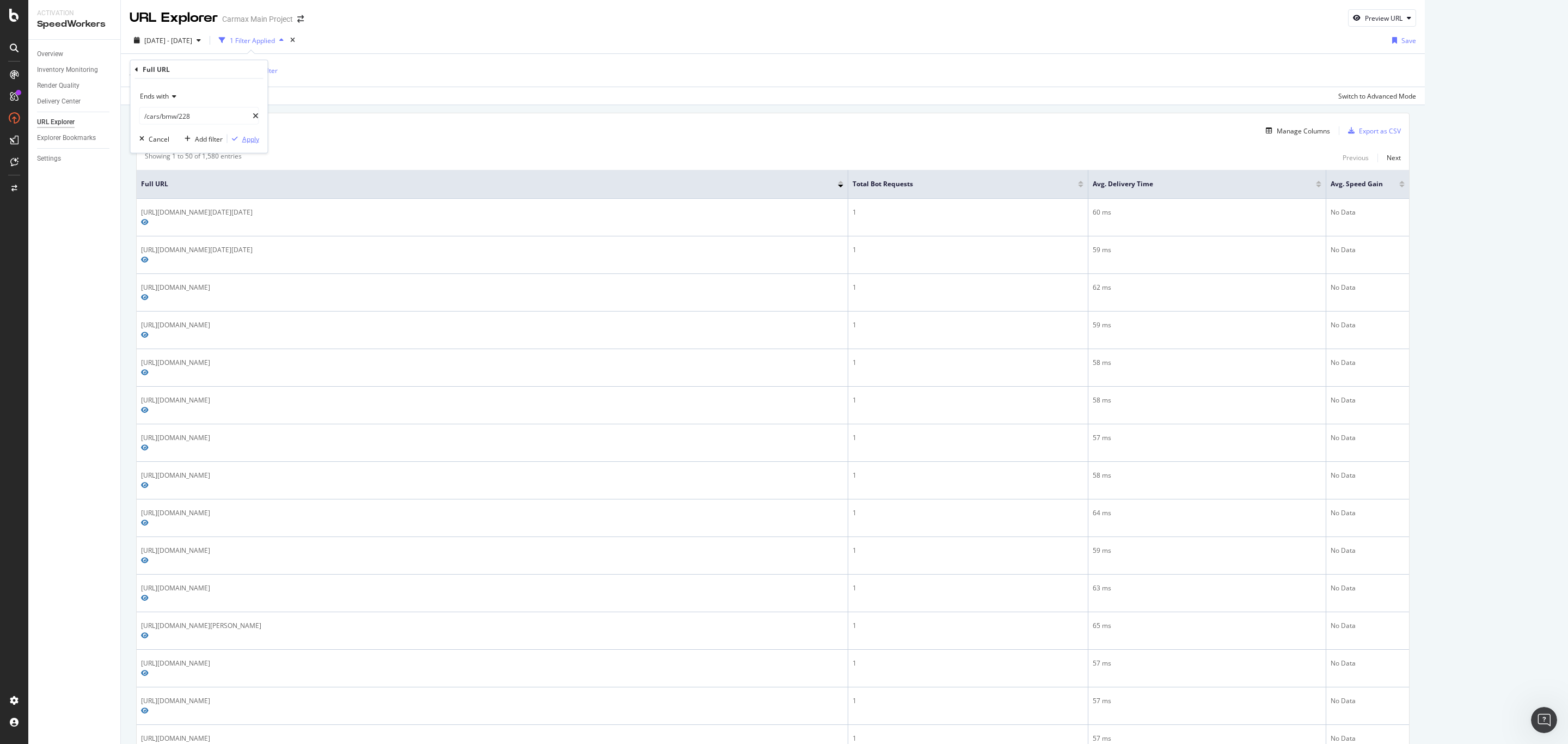
click at [239, 137] on div "button" at bounding box center [235, 139] width 15 height 7
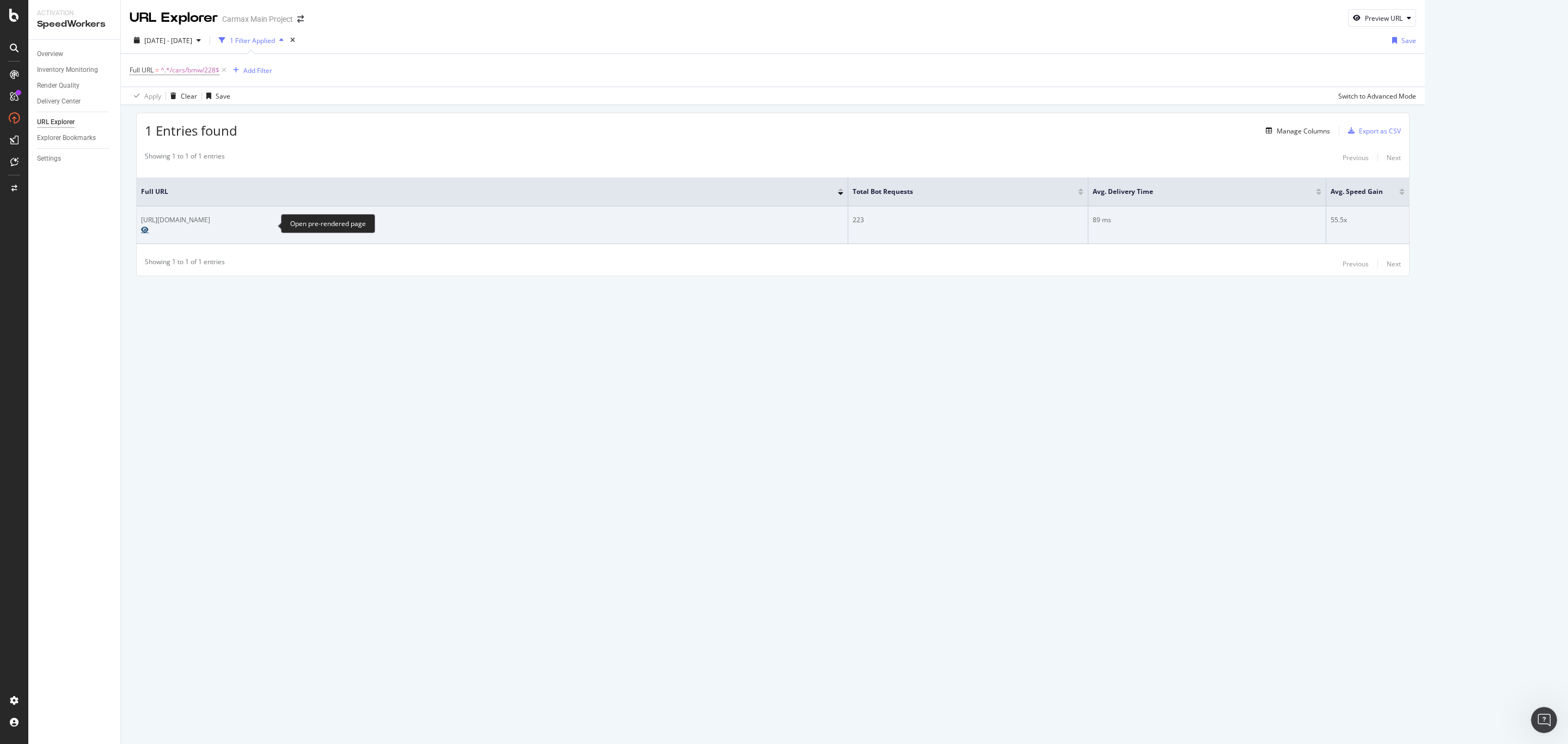
click at [149, 226] on icon "Preview https://www.carmax.com/cars/bmw/228" at bounding box center [145, 230] width 8 height 7
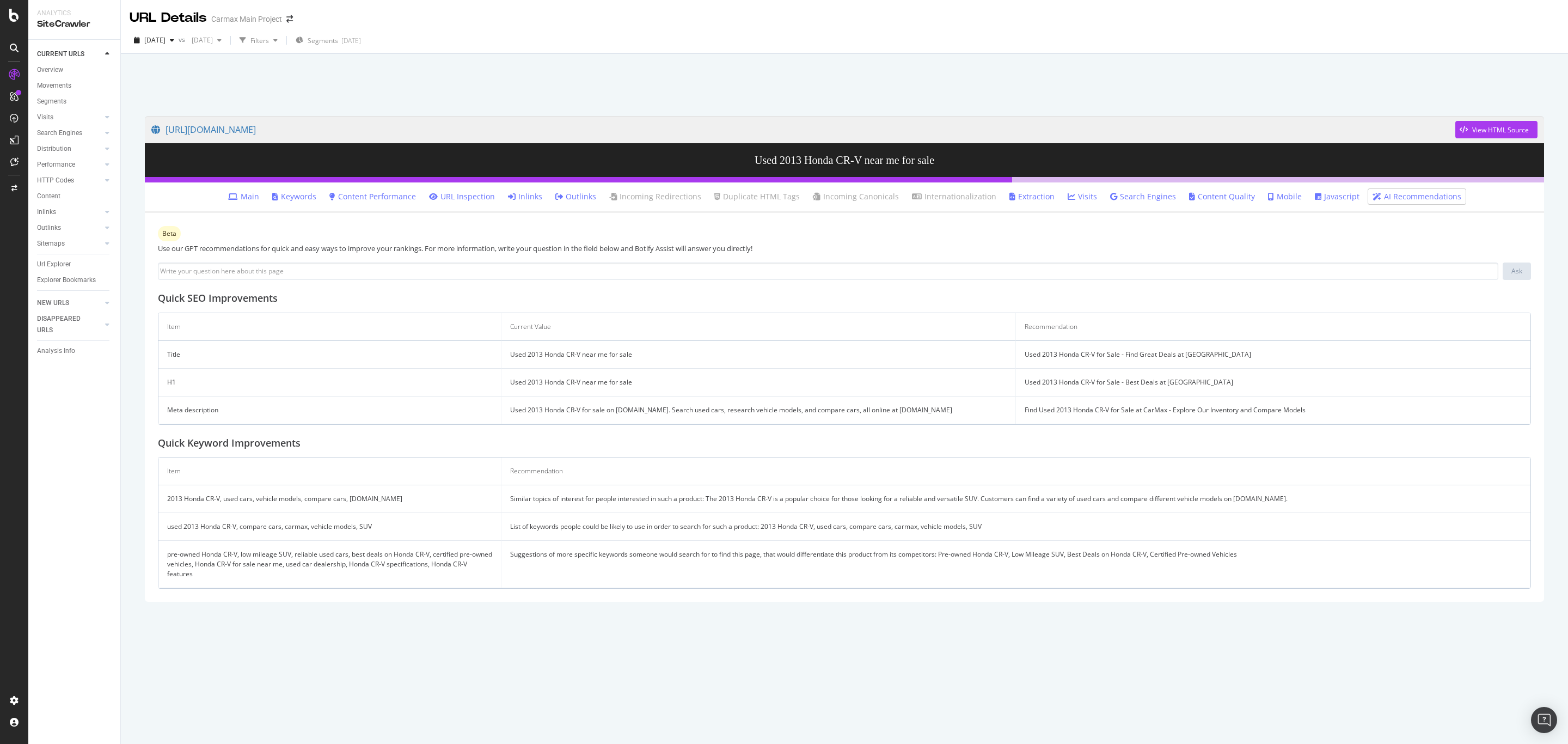
click at [1415, 37] on div "[DATE] vs [DATE] Filters Segments [DATE]" at bounding box center [844, 43] width 1447 height 22
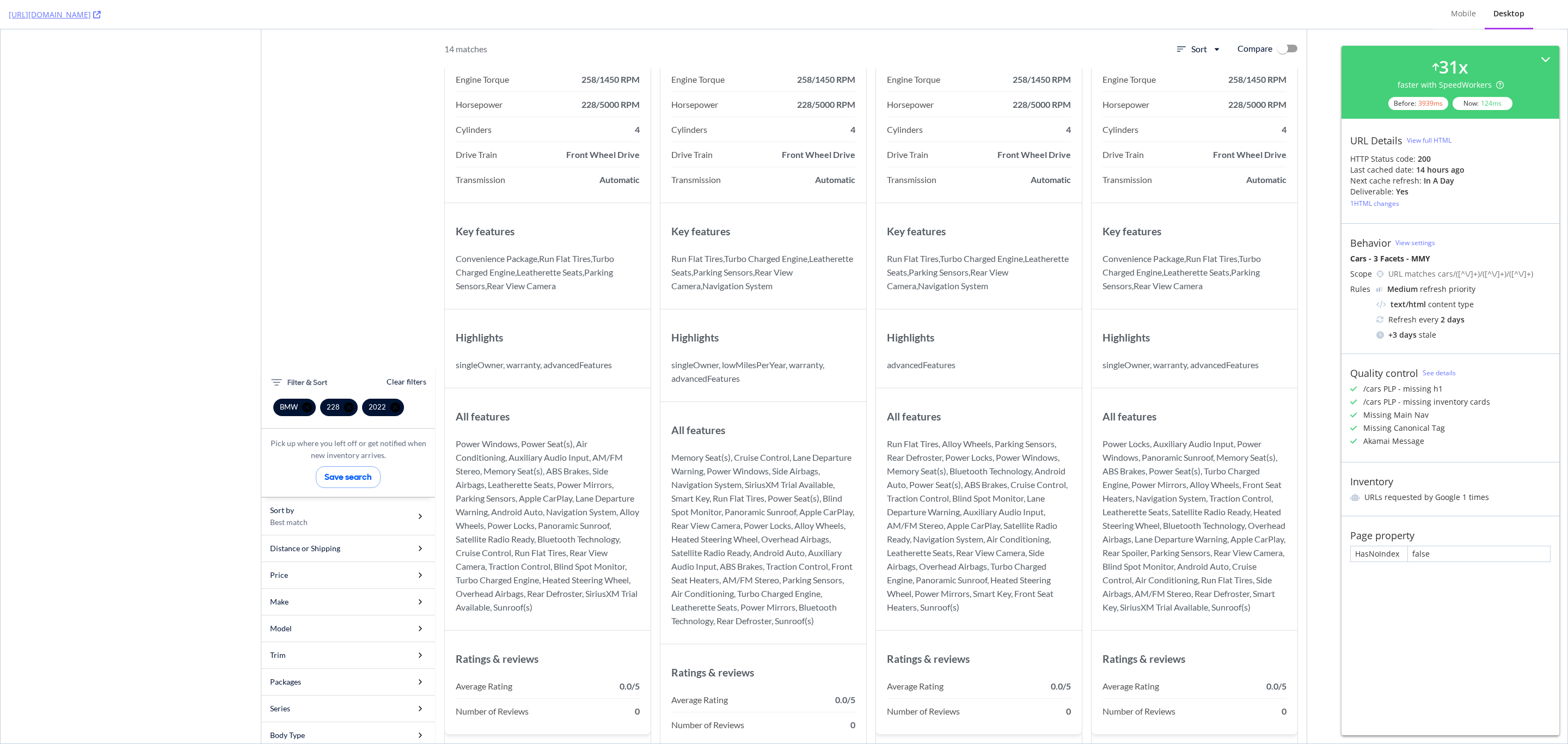
scroll to position [4901, 0]
